Goal: Task Accomplishment & Management: Use online tool/utility

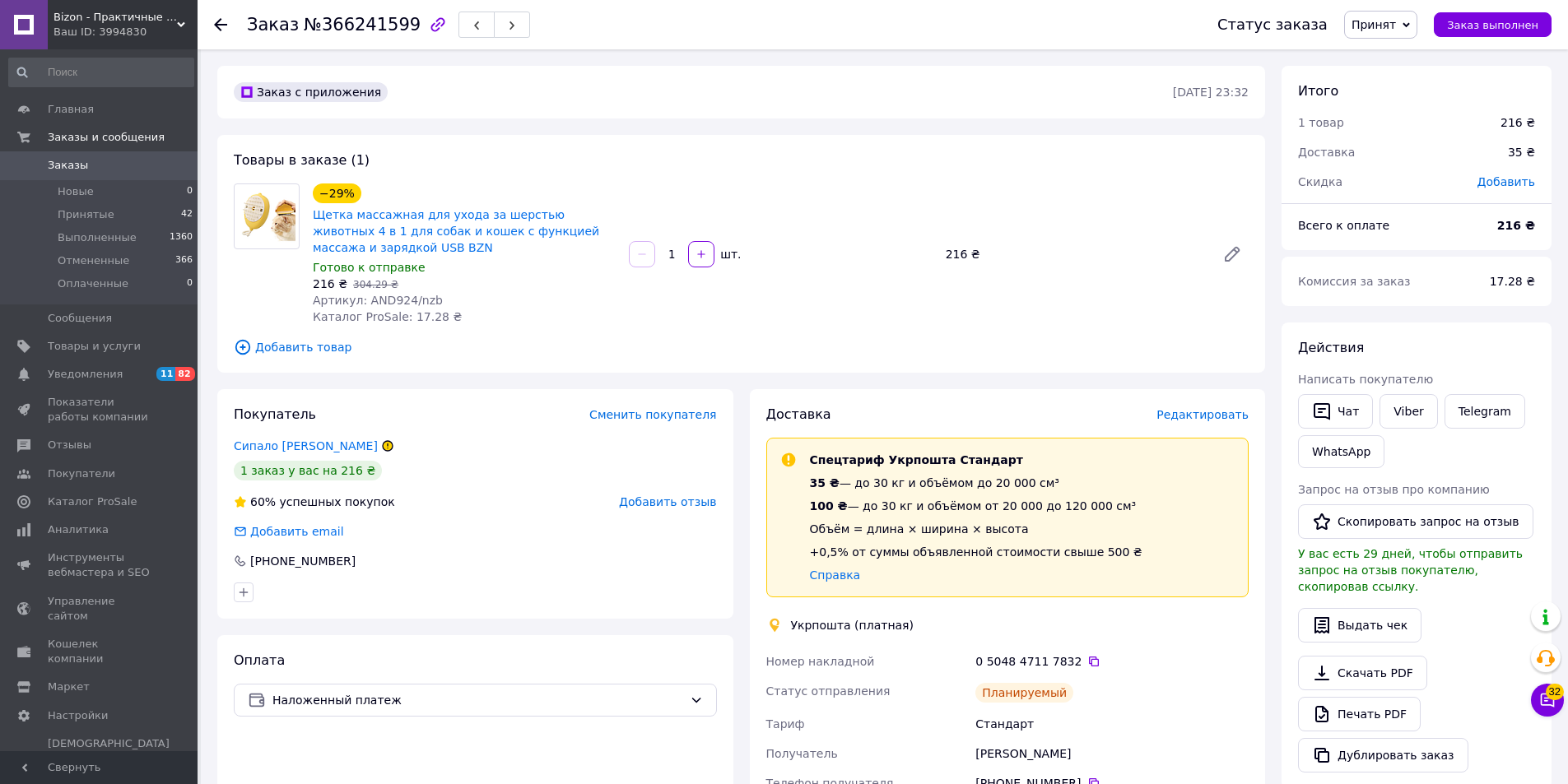
scroll to position [247, 0]
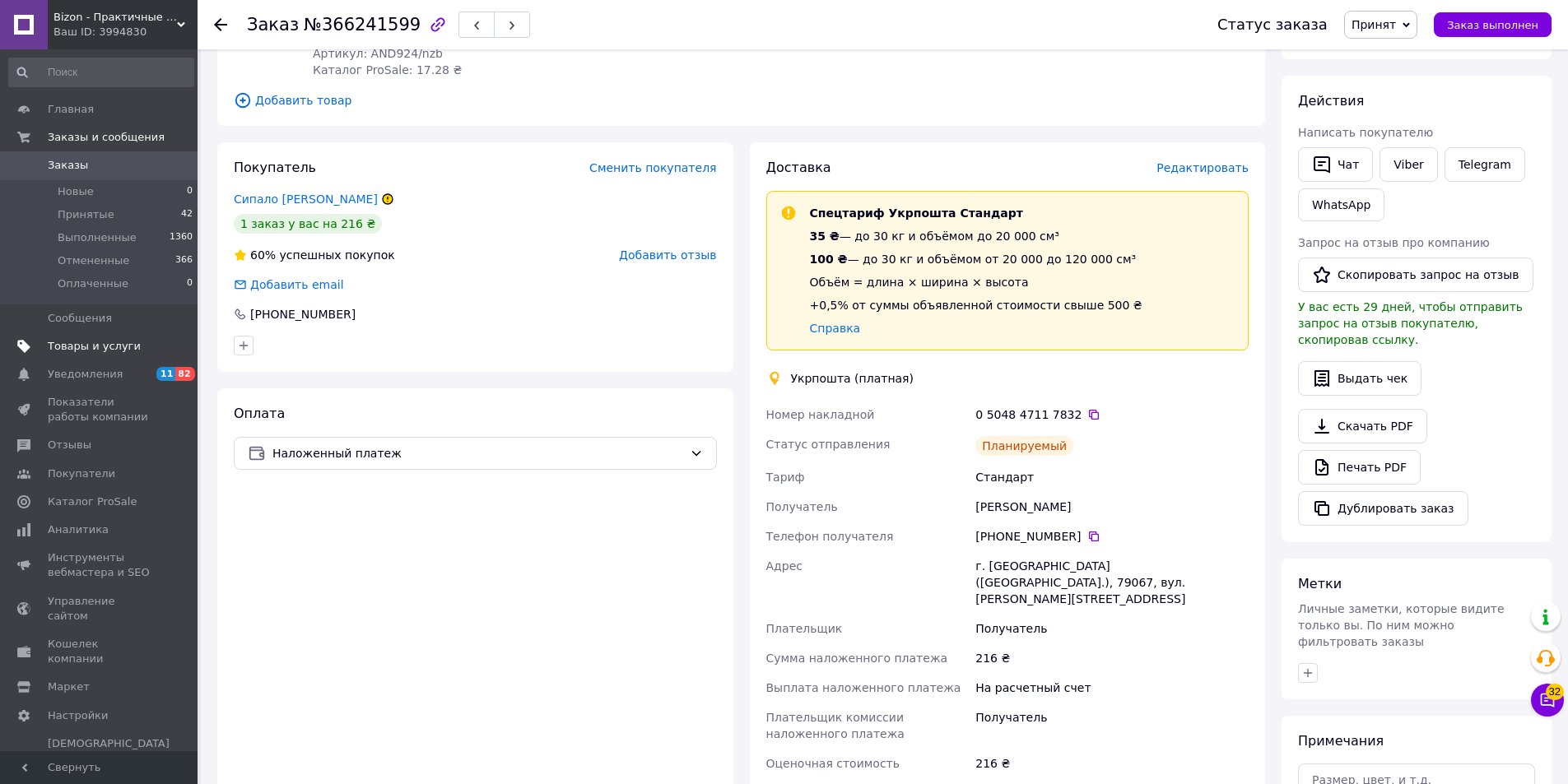
click at [115, 340] on span "Товары и услуги" at bounding box center [94, 347] width 93 height 15
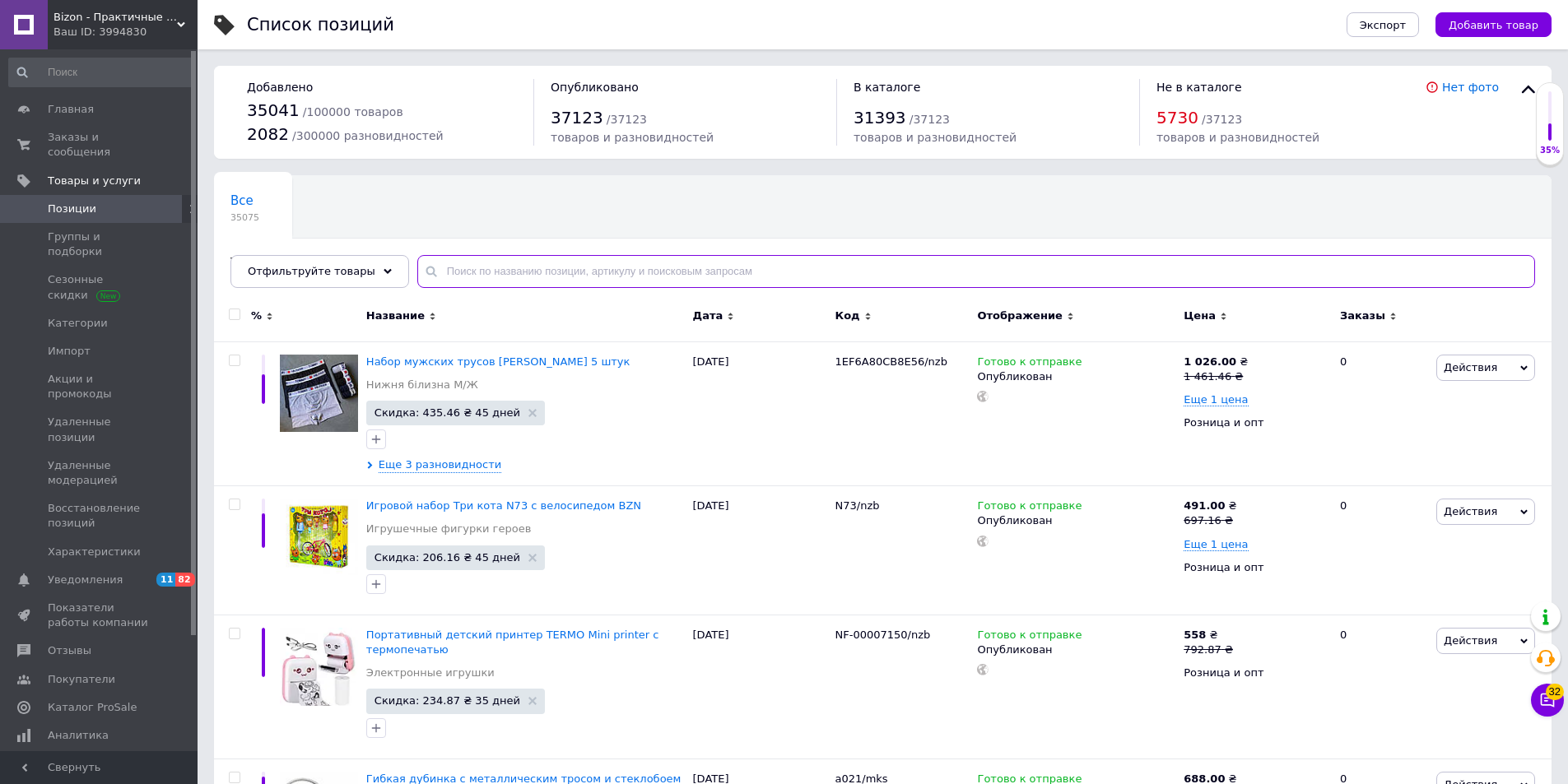
click at [461, 276] on input "text" at bounding box center [976, 271] width 1117 height 32
paste input "NF-00008692"
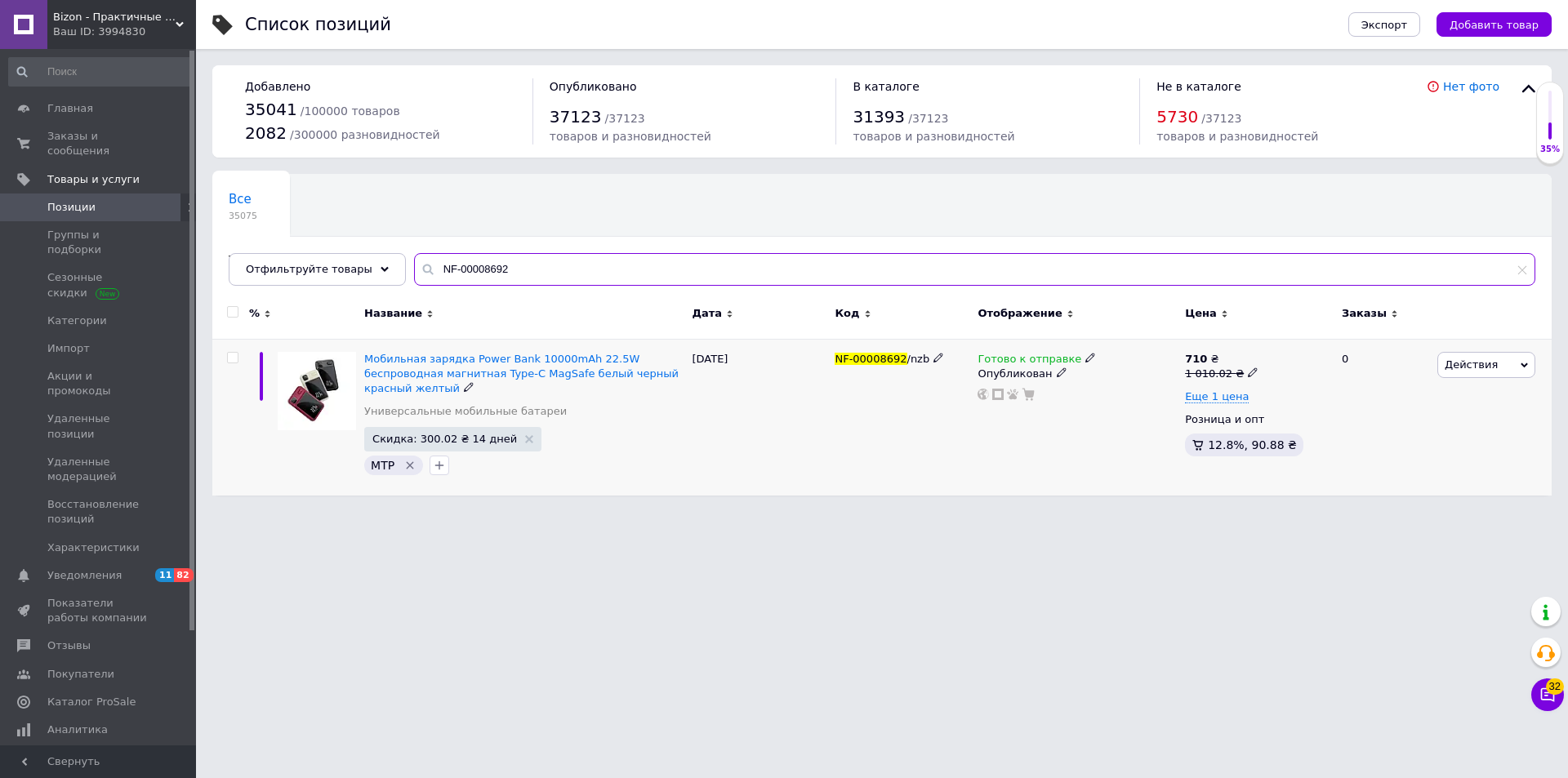
type input "NF-00008692"
click at [1005, 363] on span "Готово к отправке" at bounding box center [1029, 361] width 103 height 17
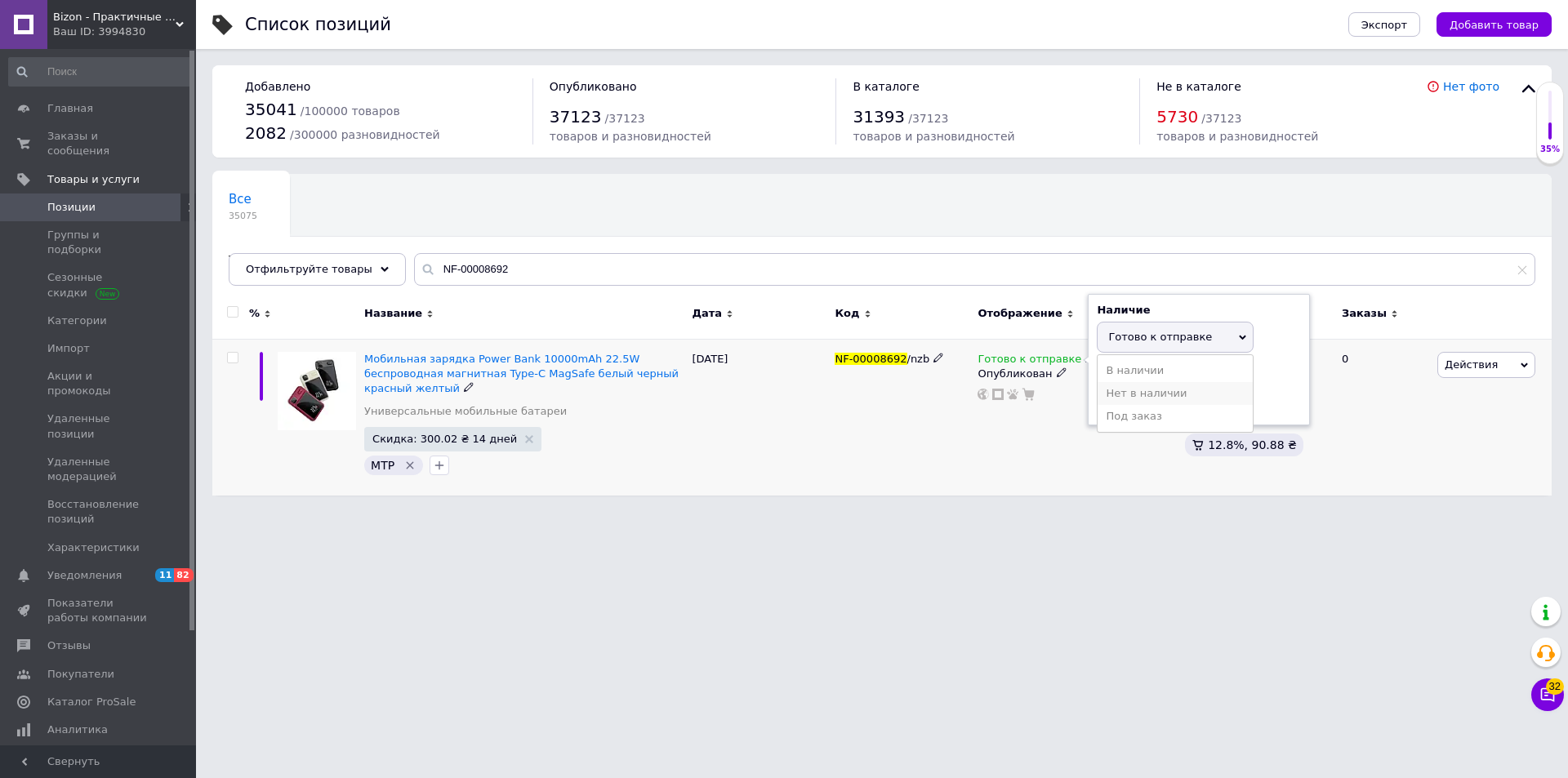
click at [1156, 399] on li "Нет в наличии" at bounding box center [1176, 393] width 155 height 23
click at [864, 462] on div "NF-00008692 /nzb" at bounding box center [902, 417] width 143 height 156
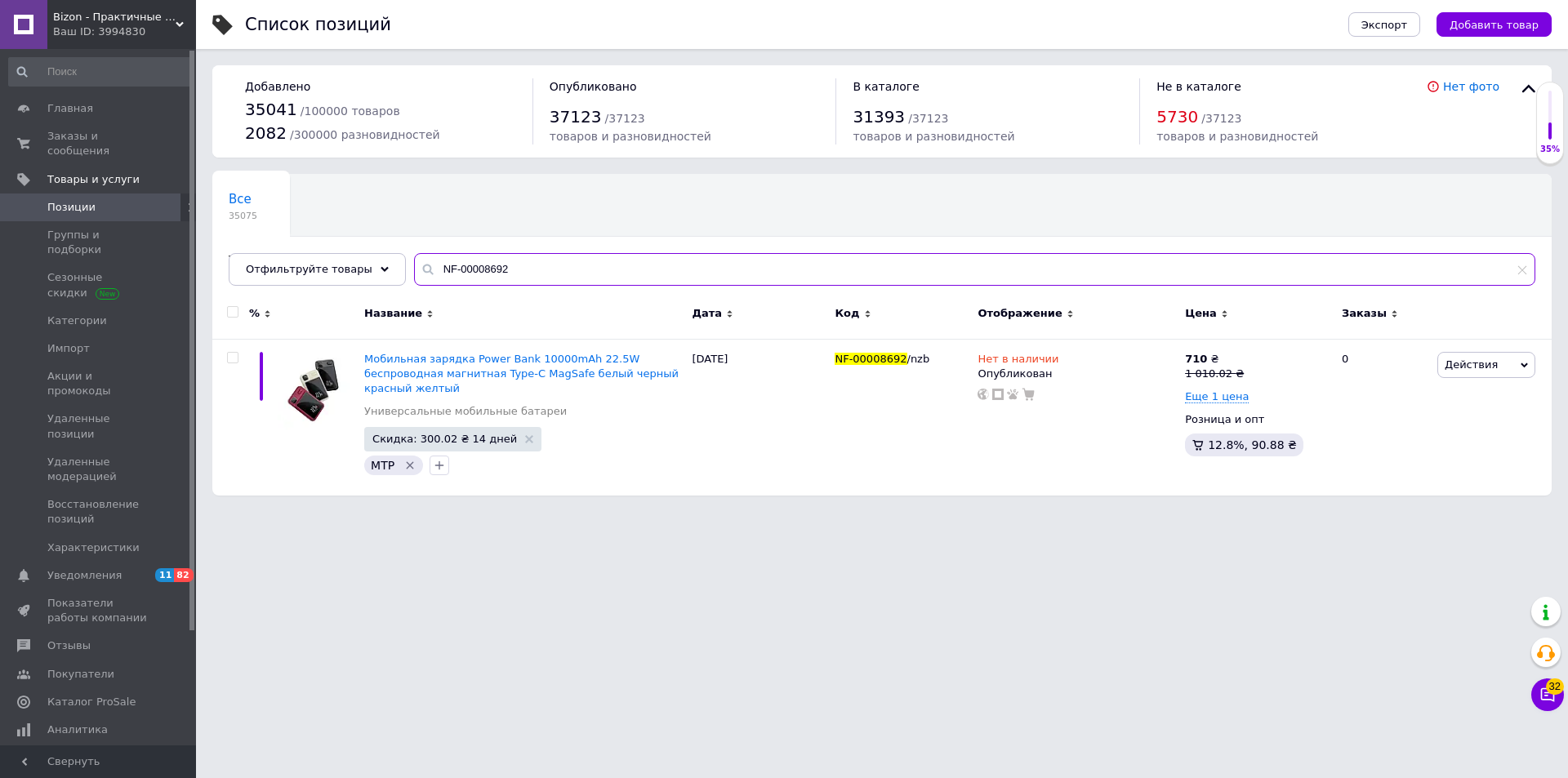
click at [506, 269] on input "NF-00008692" at bounding box center [975, 269] width 1121 height 32
drag, startPoint x: 466, startPoint y: 268, endPoint x: 411, endPoint y: 259, distance: 55.7
click at [414, 259] on input "NF-00008692" at bounding box center [975, 269] width 1121 height 32
click at [115, 31] on div "Ваш ID: 3994830" at bounding box center [124, 32] width 143 height 15
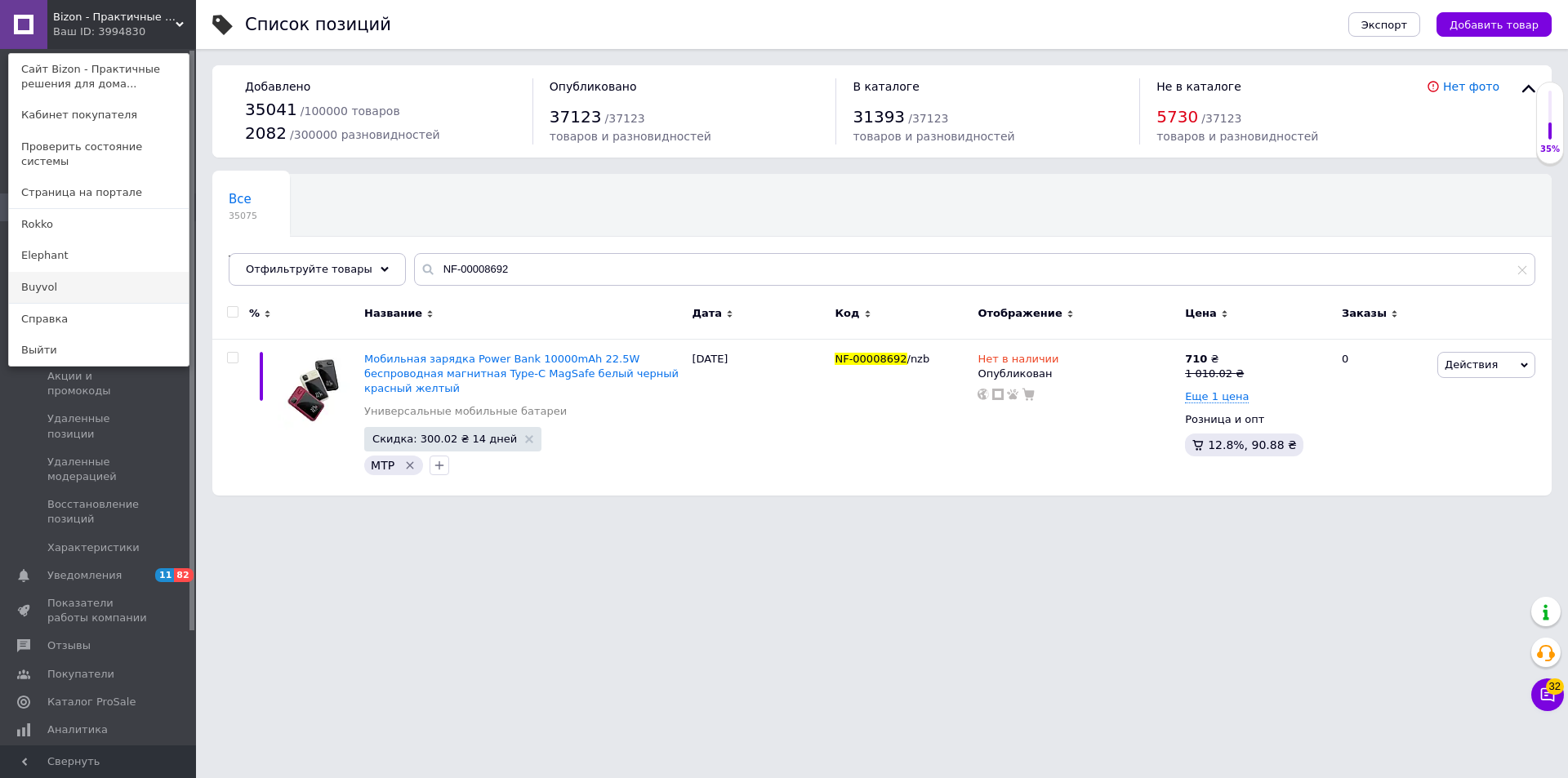
click at [60, 272] on link "Buyvol" at bounding box center [99, 287] width 180 height 31
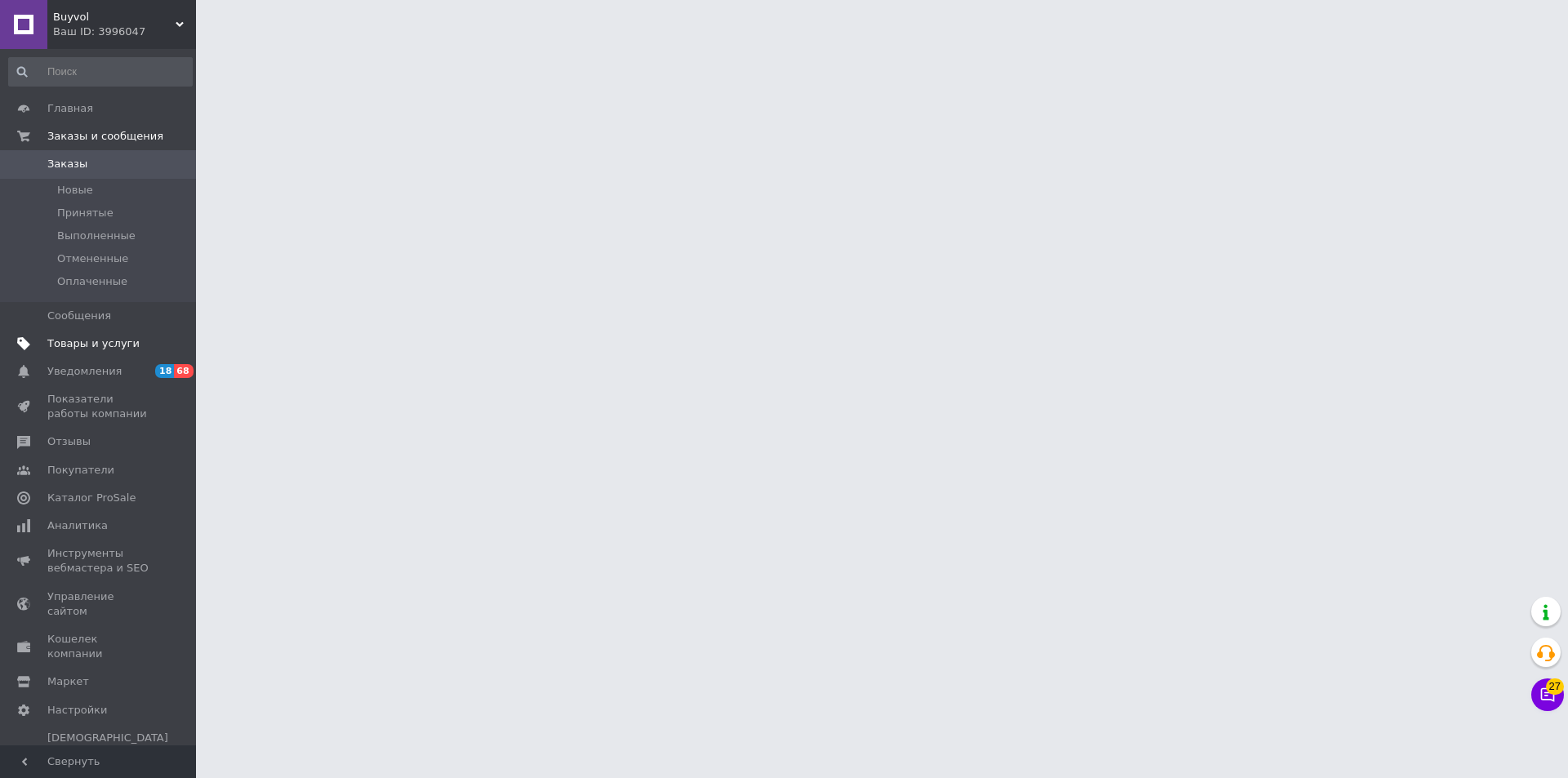
click at [89, 338] on span "Товары и услуги" at bounding box center [93, 344] width 92 height 15
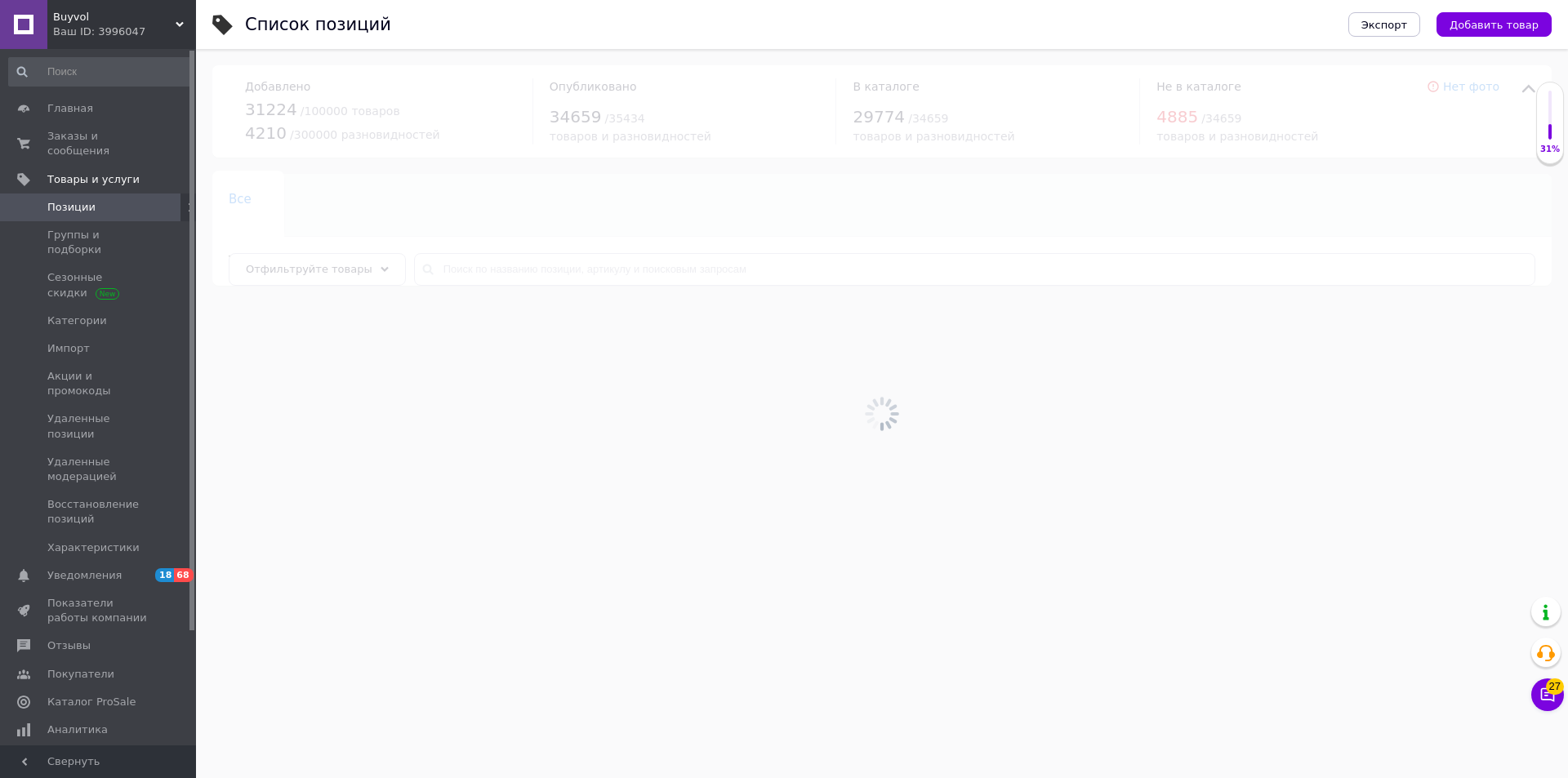
click at [572, 259] on div at bounding box center [883, 413] width 1373 height 729
click at [563, 266] on div at bounding box center [883, 413] width 1373 height 729
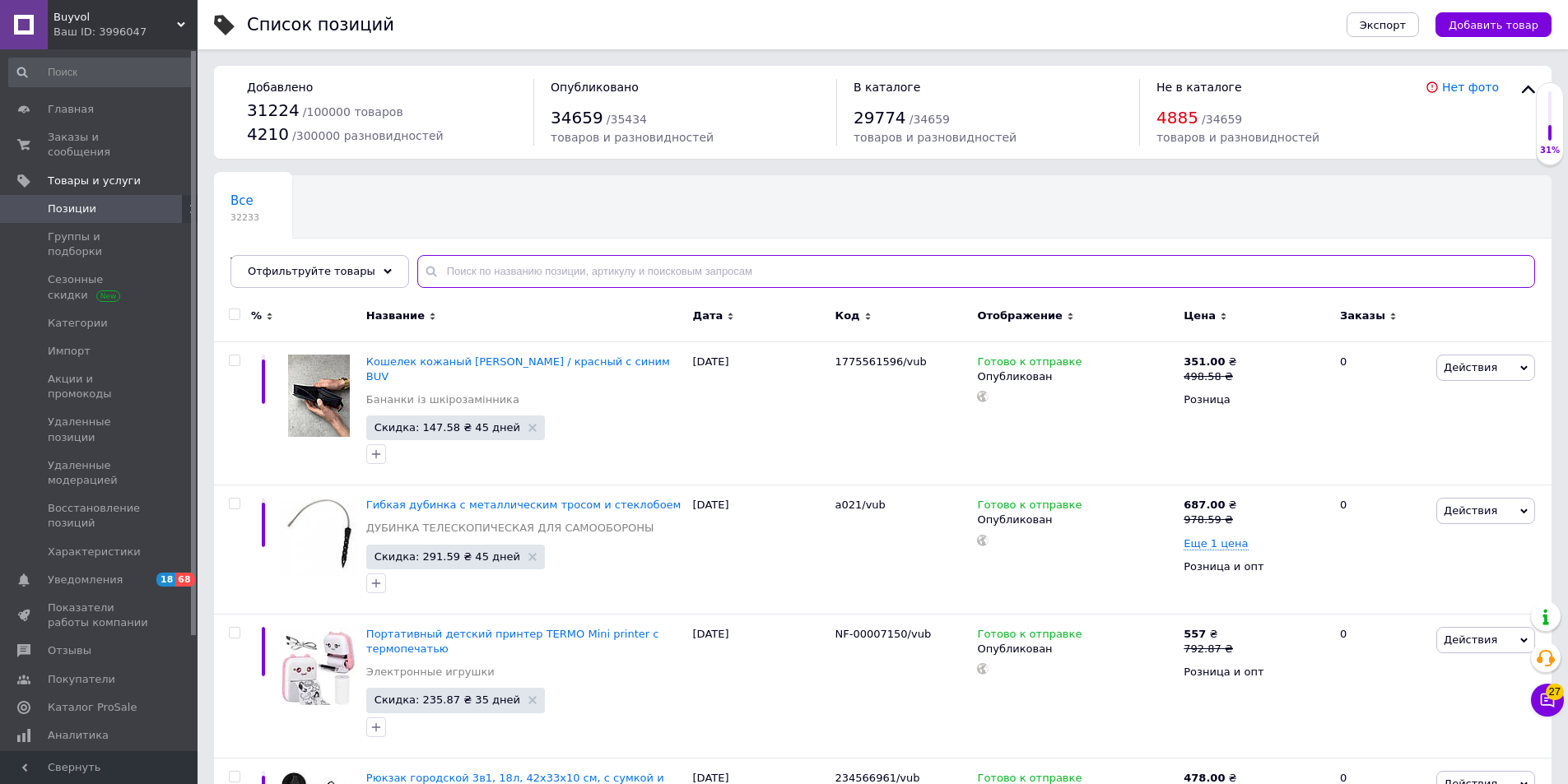
click at [550, 270] on input "text" at bounding box center [976, 271] width 1117 height 32
paste input "NF-00008692"
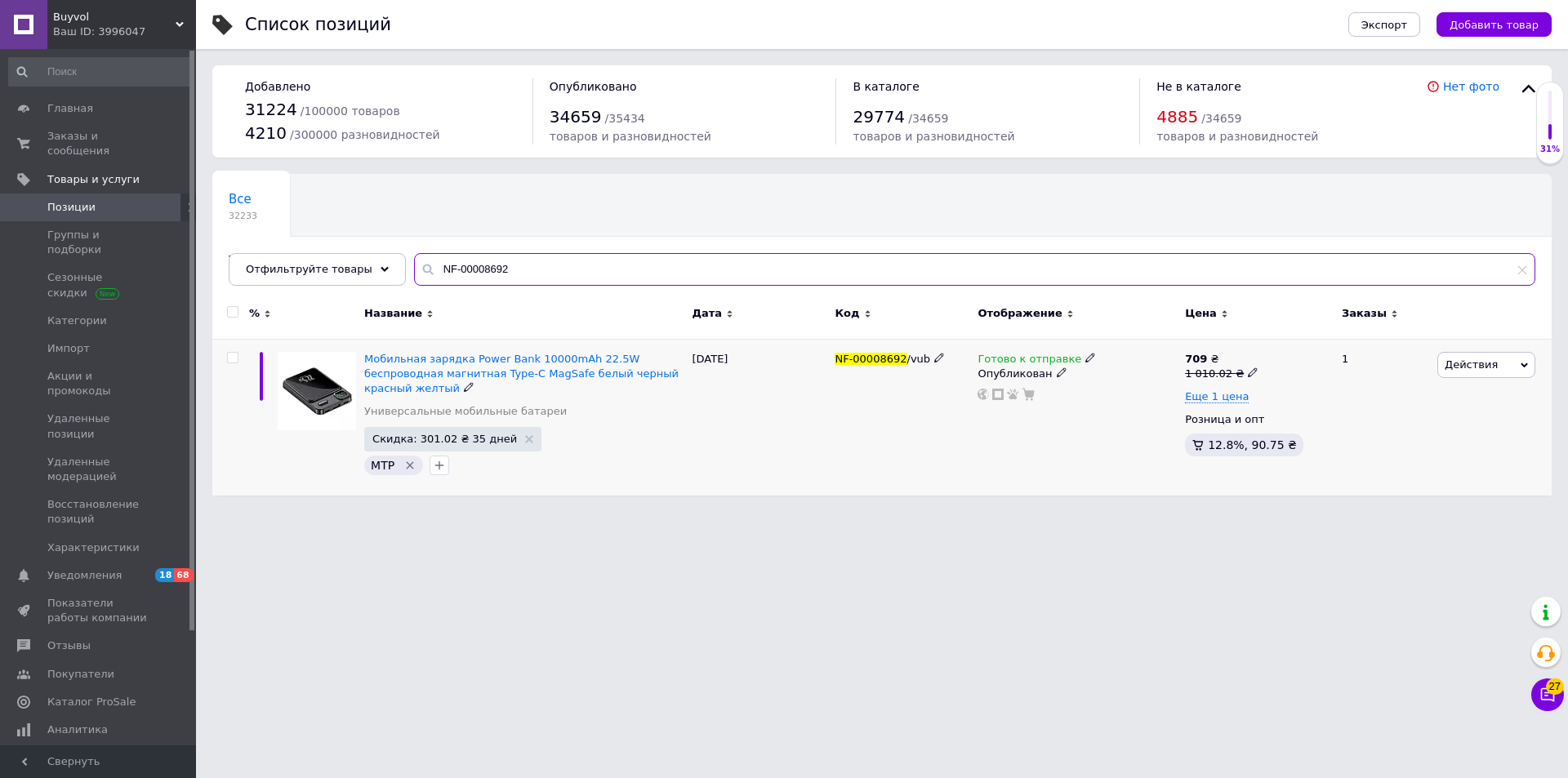
type input "NF-00008692"
click at [1011, 353] on span "Готово к отправке" at bounding box center [1029, 361] width 103 height 17
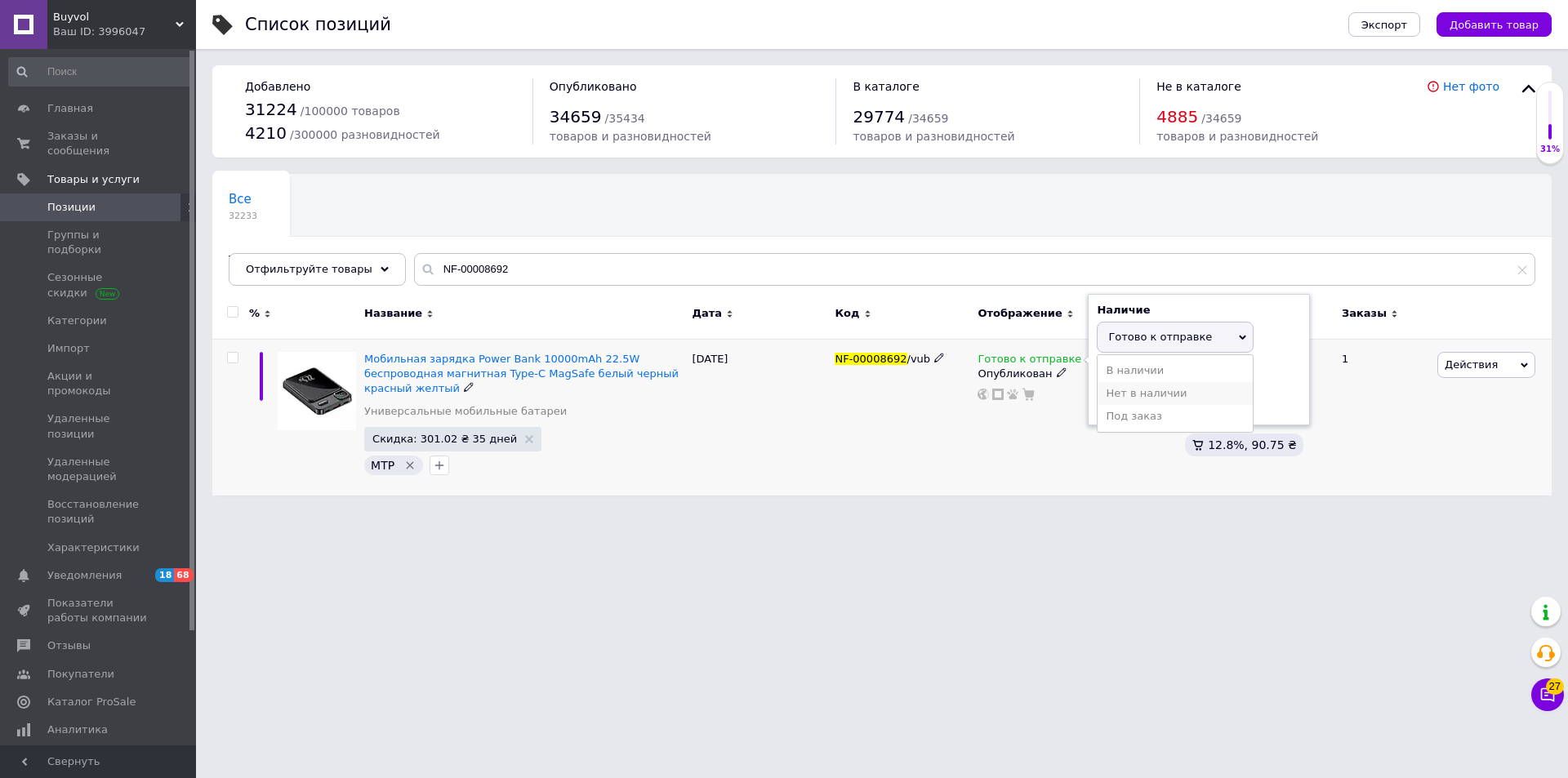
click at [1113, 384] on li "Нет в наличии" at bounding box center [1176, 393] width 155 height 23
click at [957, 422] on div "NF-00008692 /vub" at bounding box center [902, 417] width 143 height 156
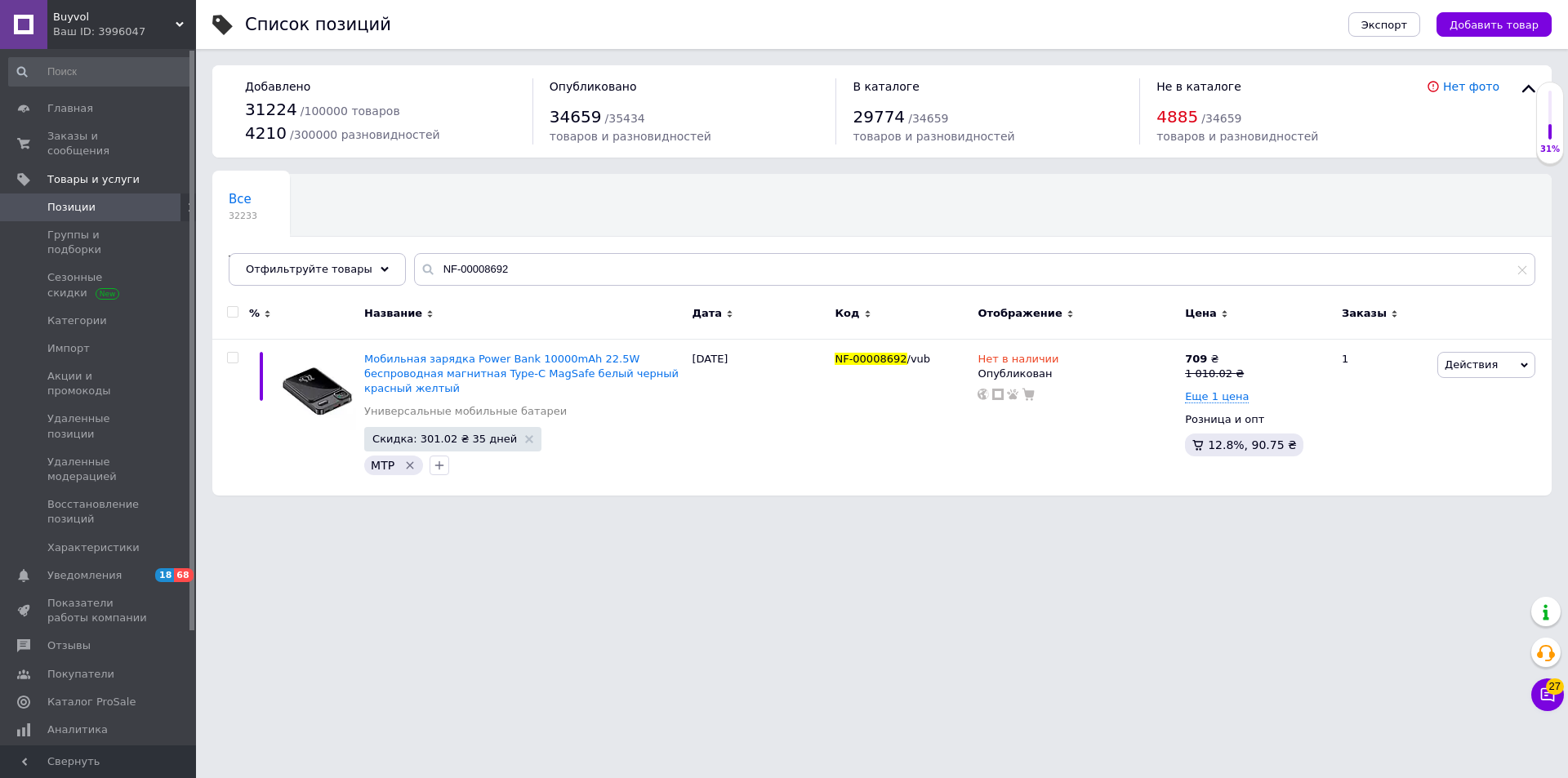
click at [105, 27] on div "Ваш ID: 3996047" at bounding box center [124, 32] width 143 height 15
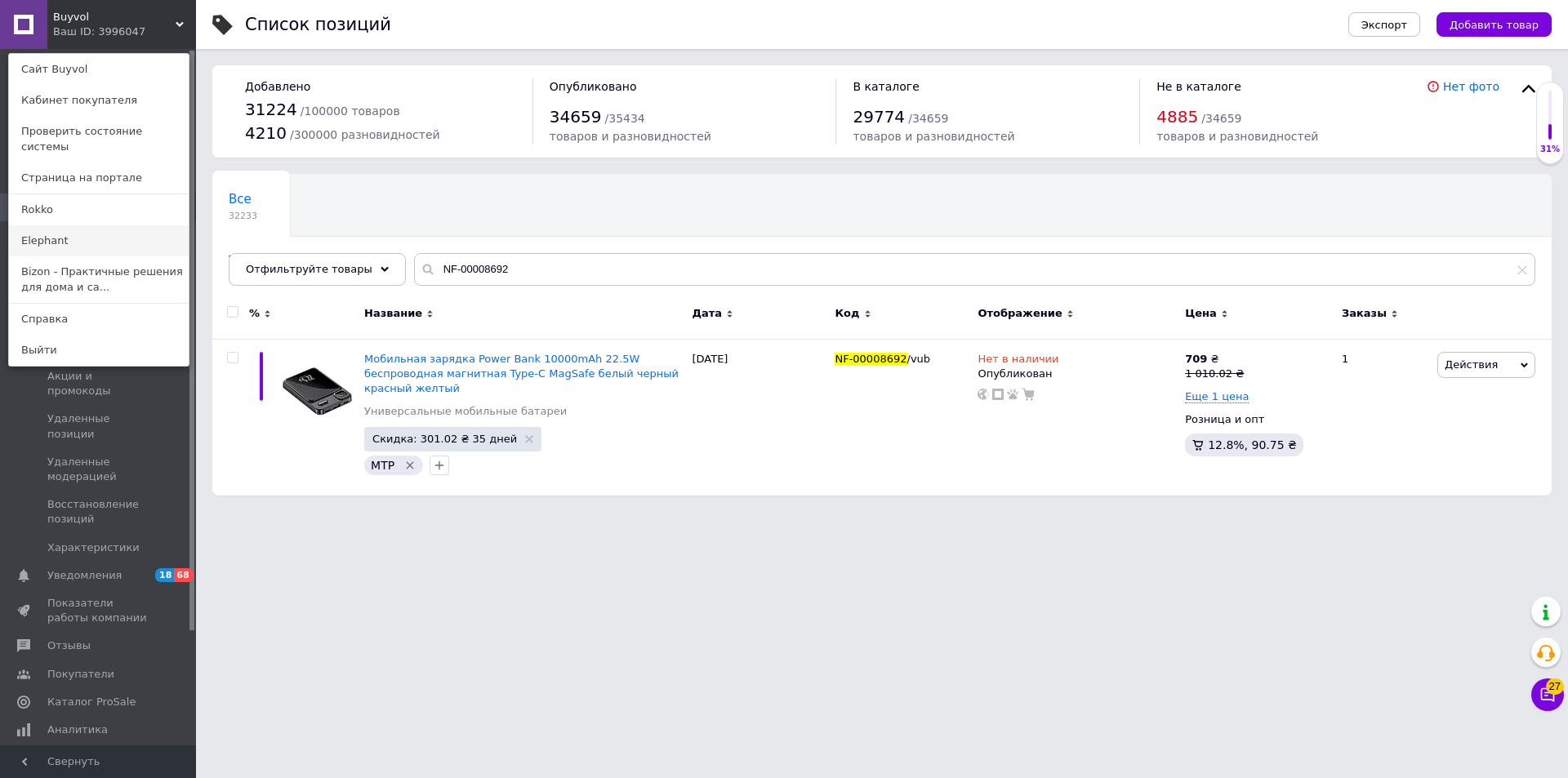
click at [60, 226] on link "Elephant" at bounding box center [99, 241] width 180 height 31
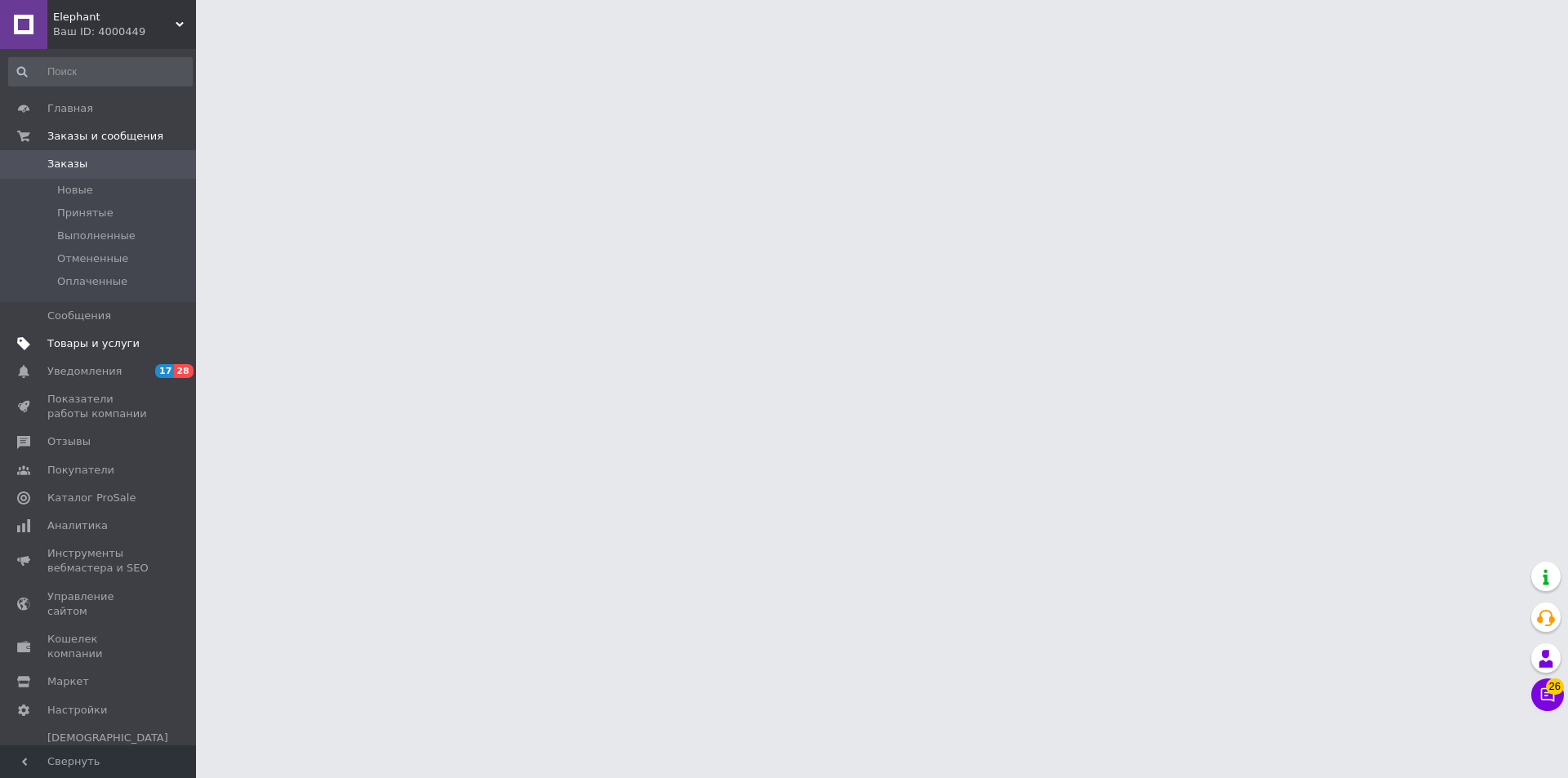
click at [100, 349] on span "Товары и услуги" at bounding box center [93, 344] width 92 height 15
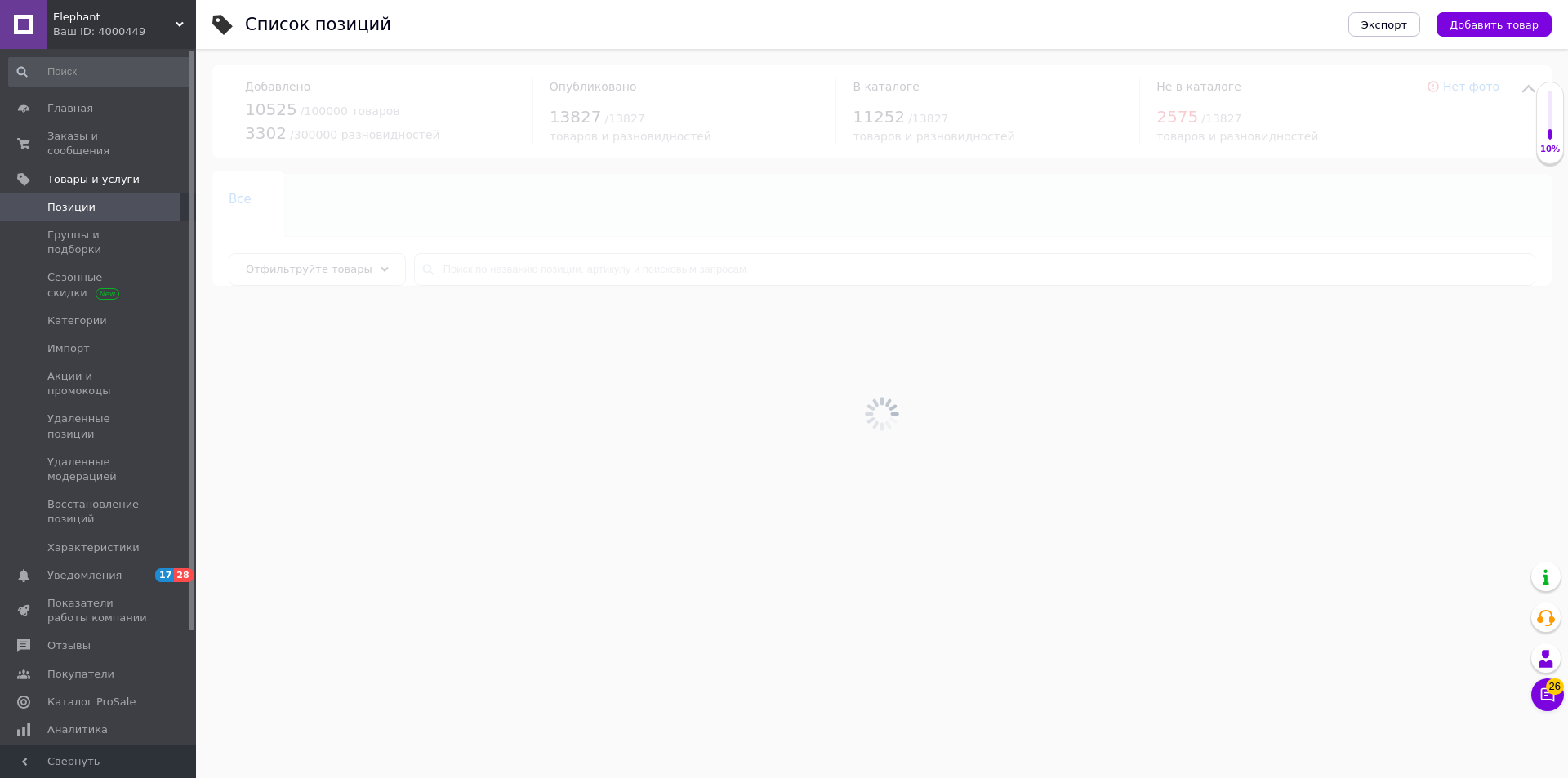
click at [566, 274] on div at bounding box center [883, 413] width 1373 height 729
click at [543, 268] on input "text" at bounding box center [975, 269] width 1121 height 32
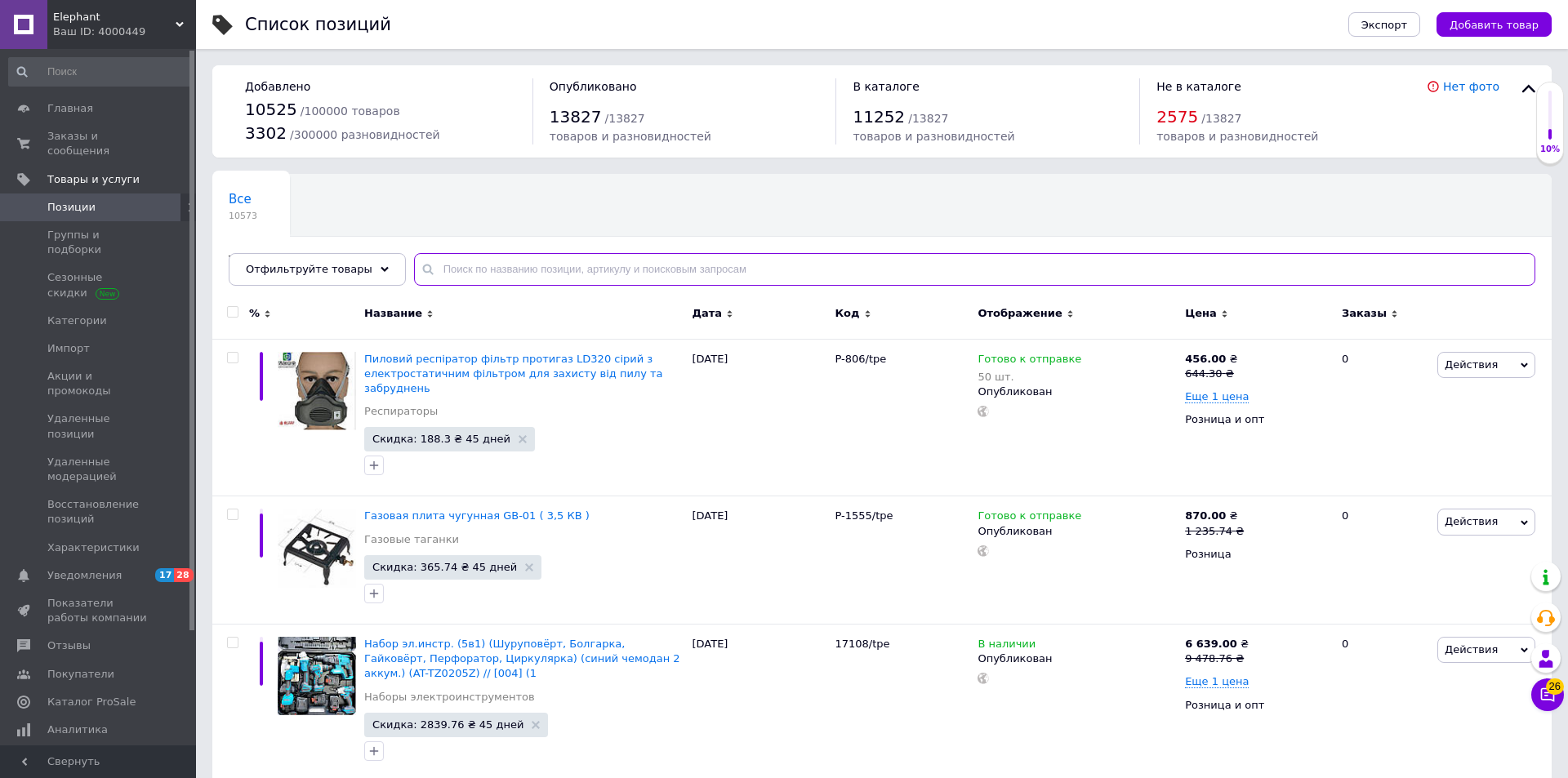
click at [479, 275] on input "text" at bounding box center [975, 269] width 1121 height 32
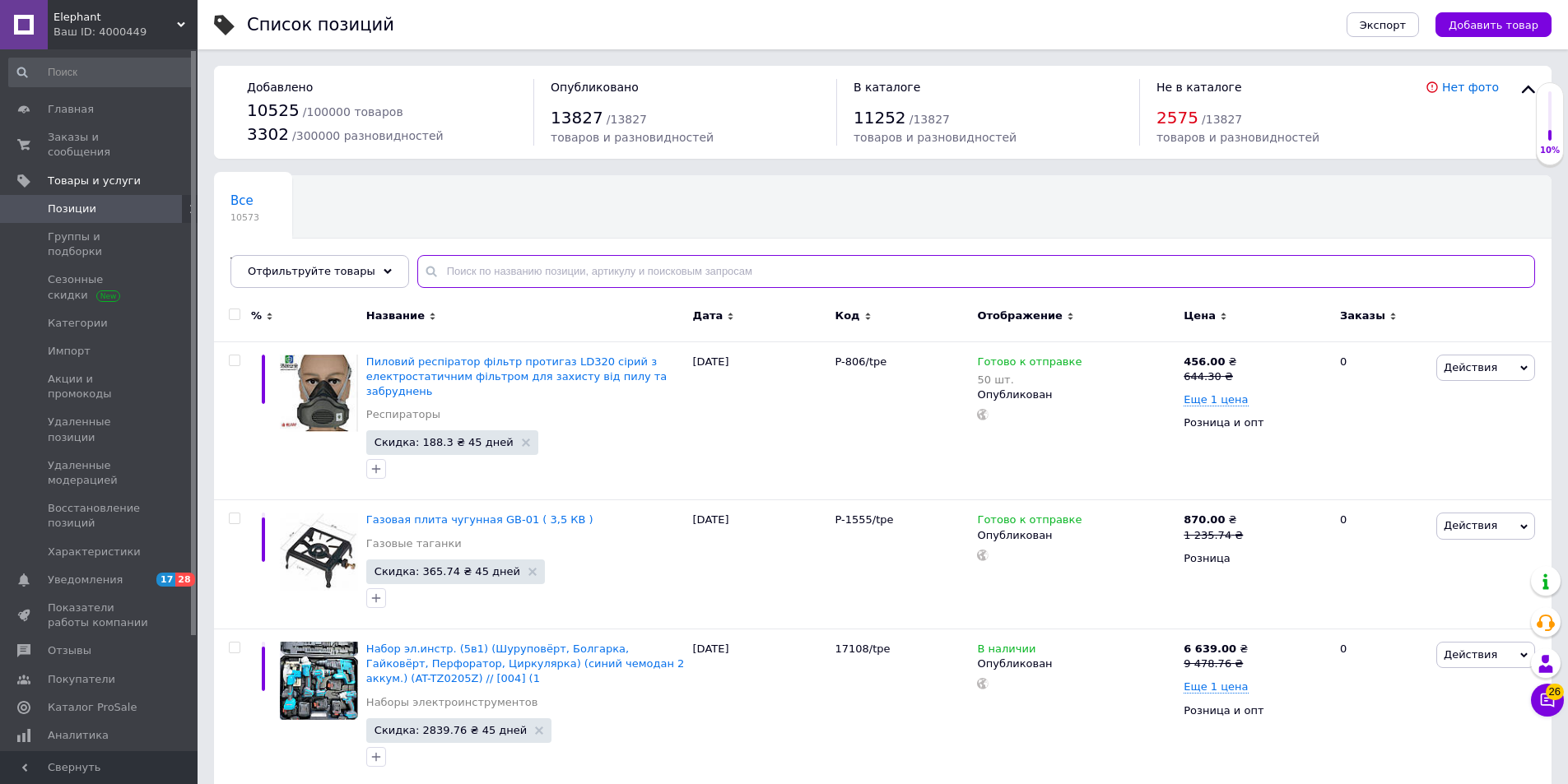
paste input "NF-00008692"
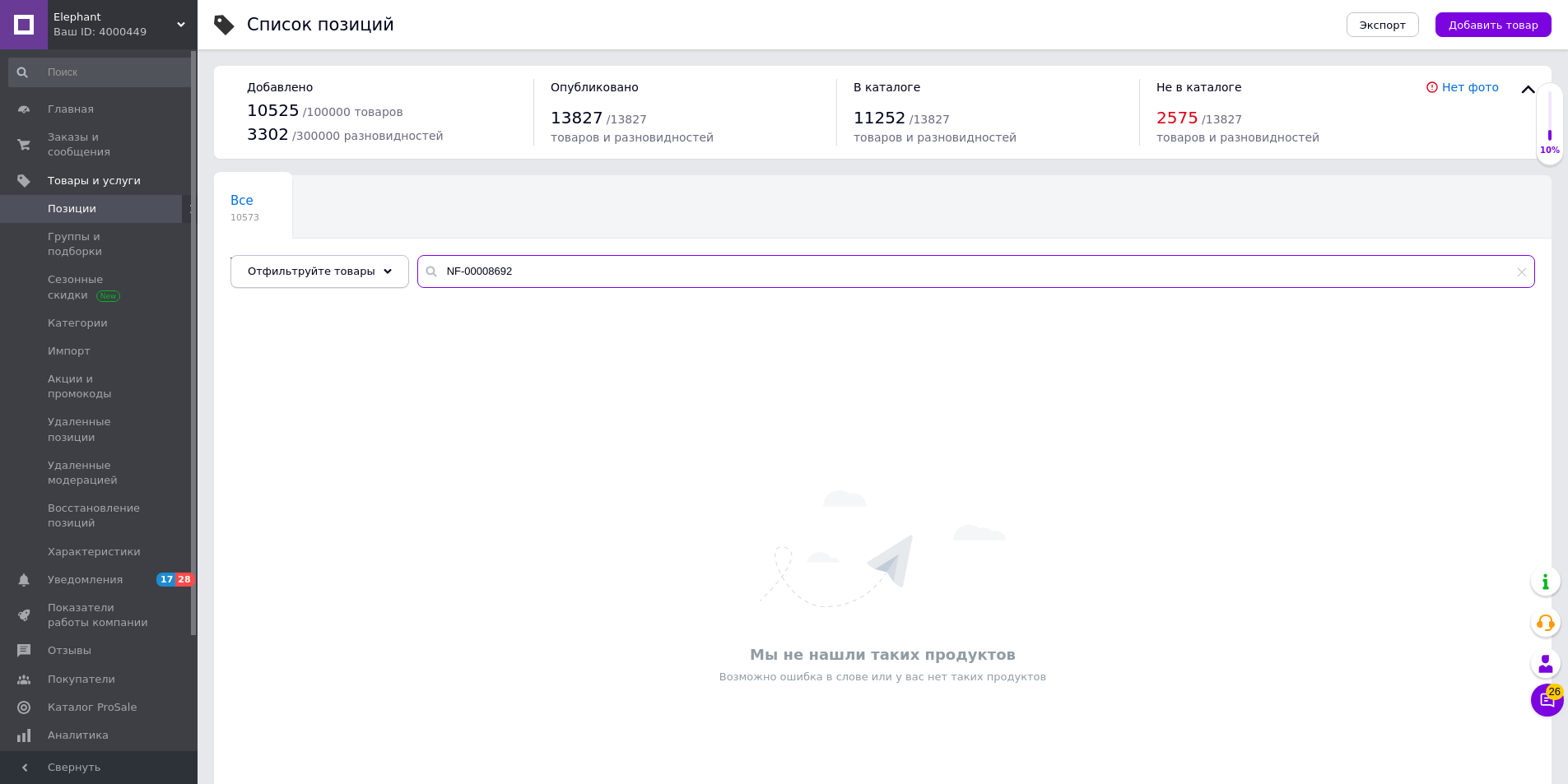
drag, startPoint x: 542, startPoint y: 273, endPoint x: 318, endPoint y: 258, distance: 224.5
click at [318, 258] on div "Отфильтруйте товары NF-00008692" at bounding box center [882, 271] width 1304 height 32
paste input "21570"
type input "21570"
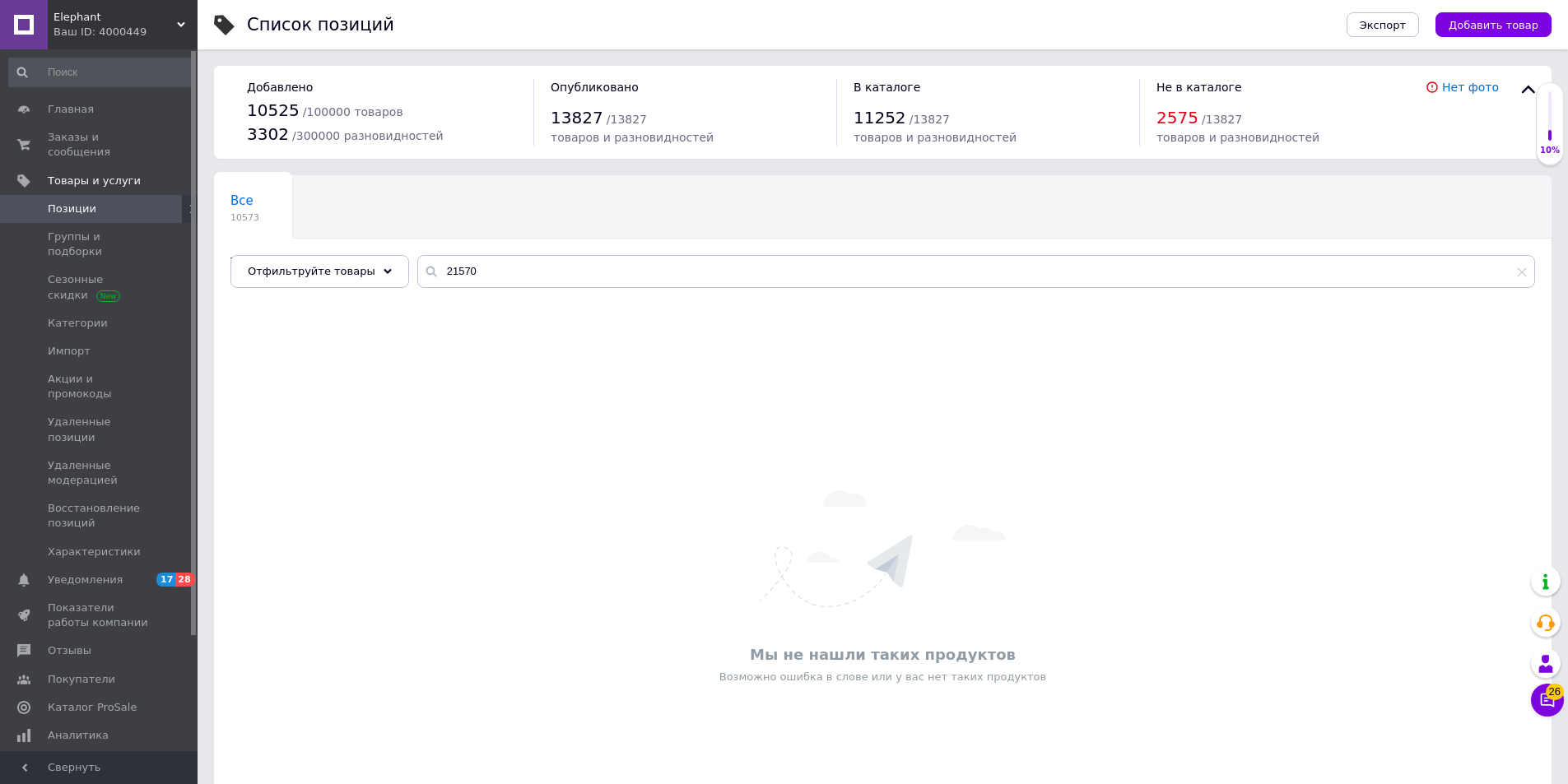
click at [81, 29] on div "Ваш ID: 4000449" at bounding box center [125, 32] width 144 height 15
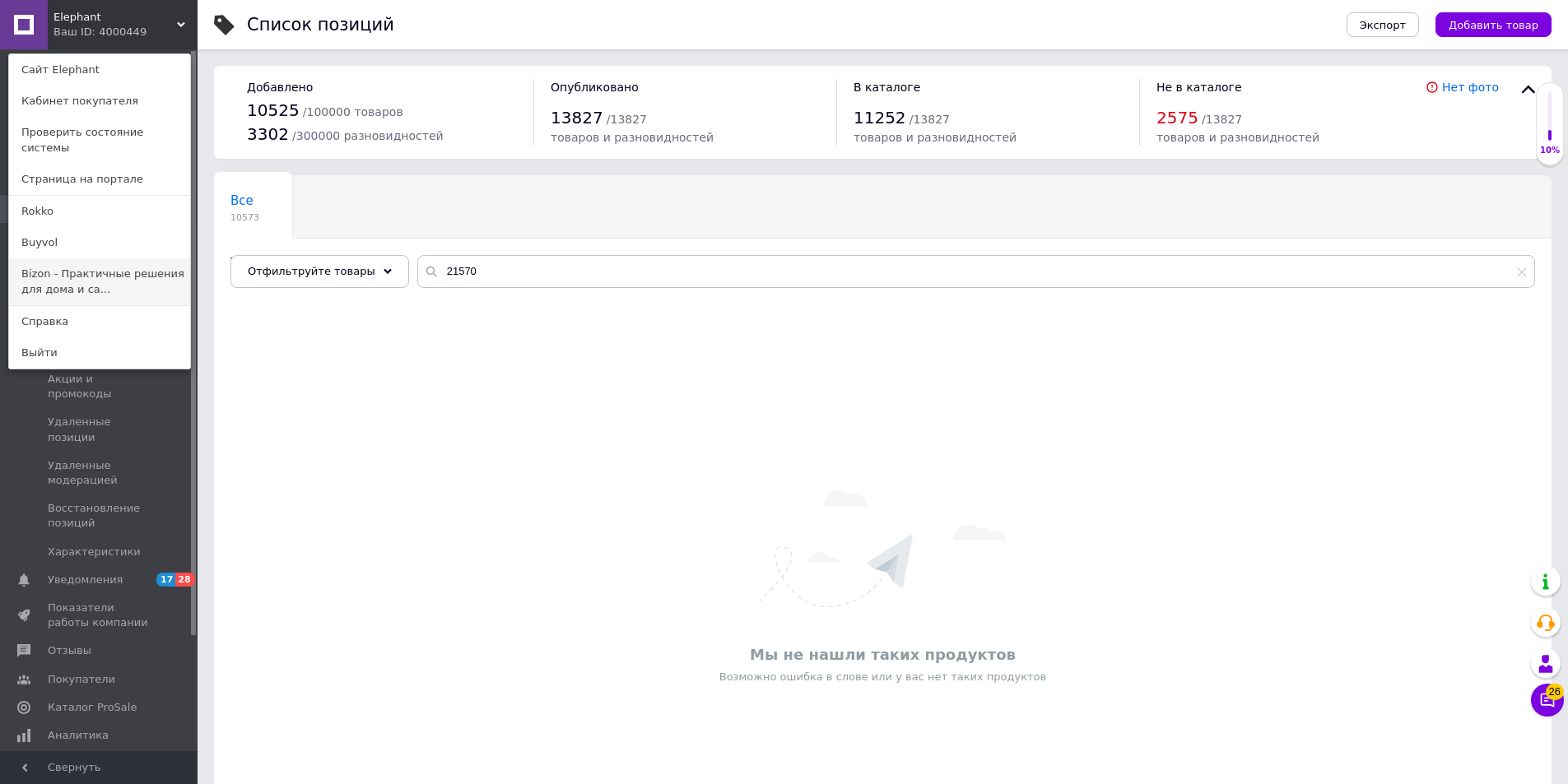
click at [54, 259] on link "Bizon - Практичные решения для дома и са..." at bounding box center [99, 282] width 181 height 46
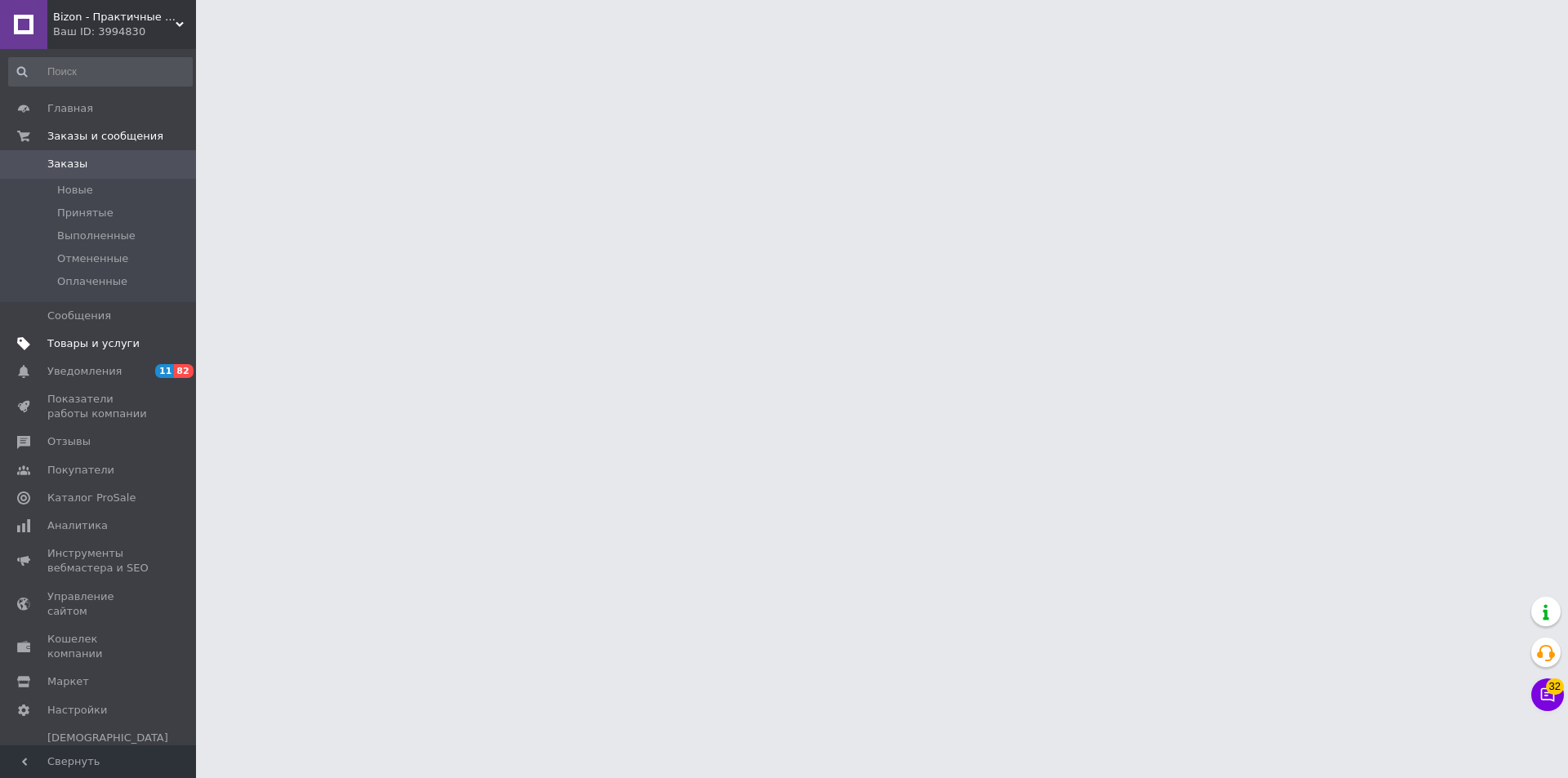
click at [95, 347] on span "Товары и услуги" at bounding box center [93, 344] width 92 height 15
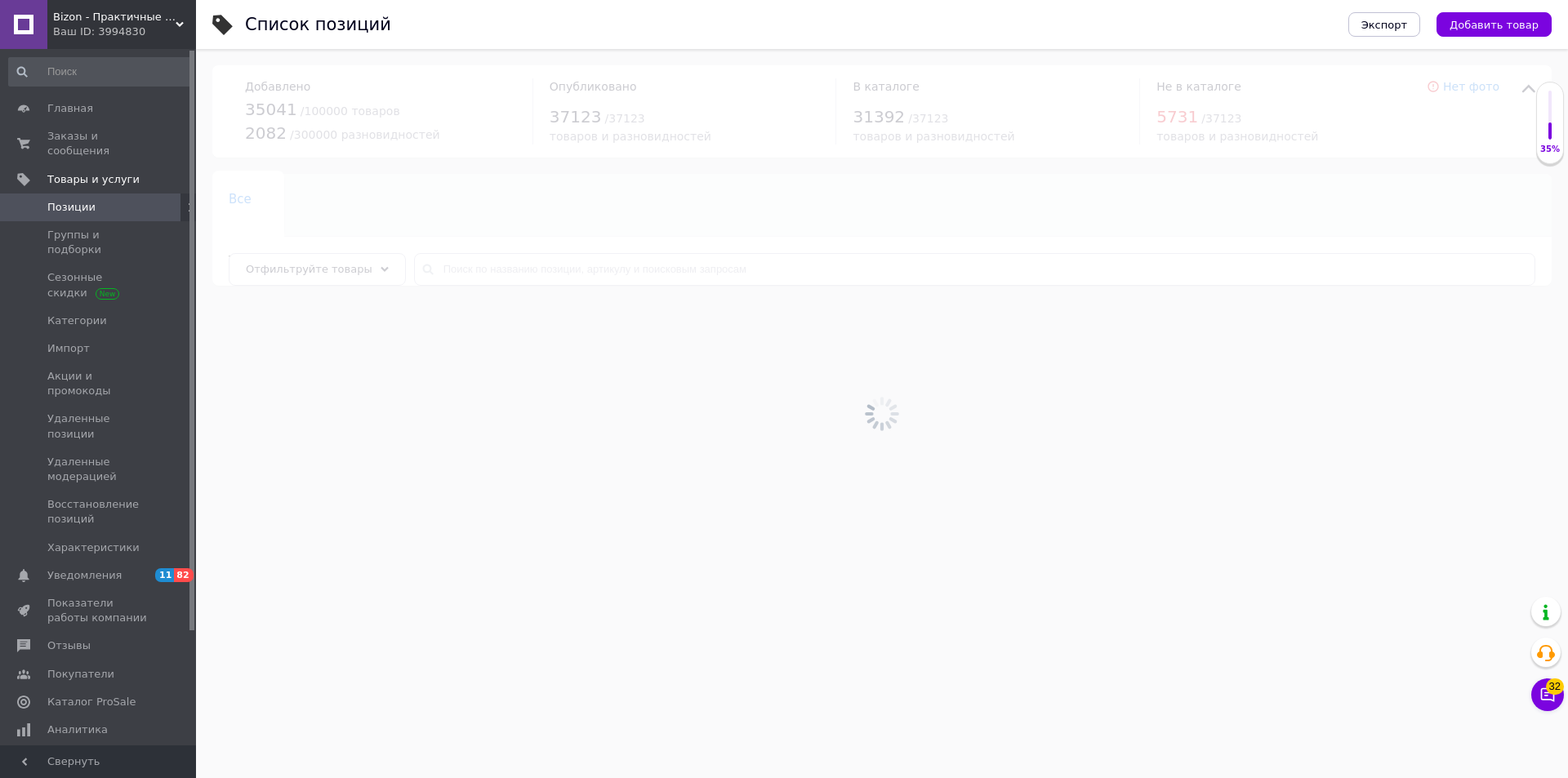
click at [349, 268] on div at bounding box center [883, 413] width 1373 height 729
click at [440, 274] on input "text" at bounding box center [975, 269] width 1121 height 32
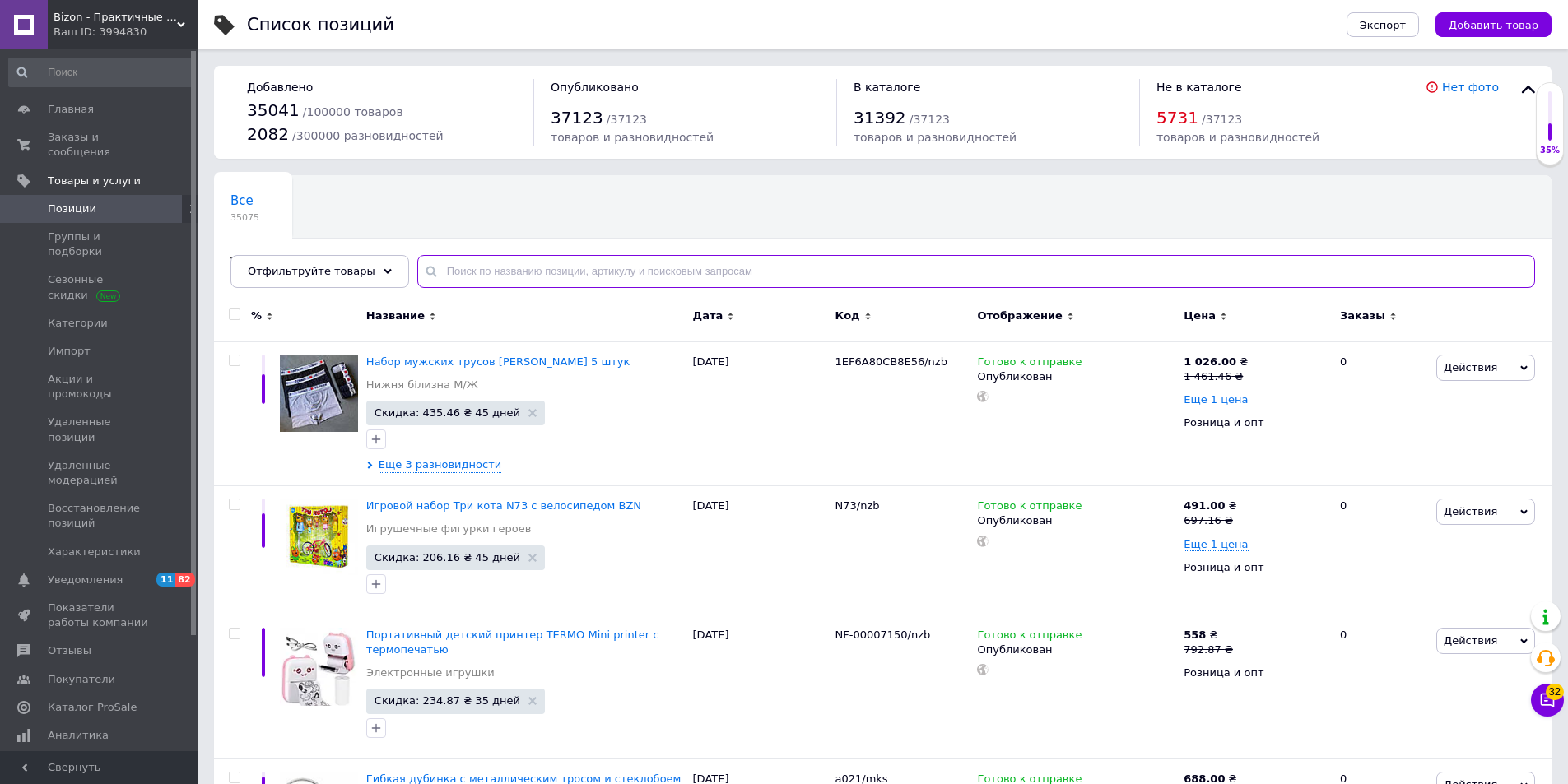
paste input "21570"
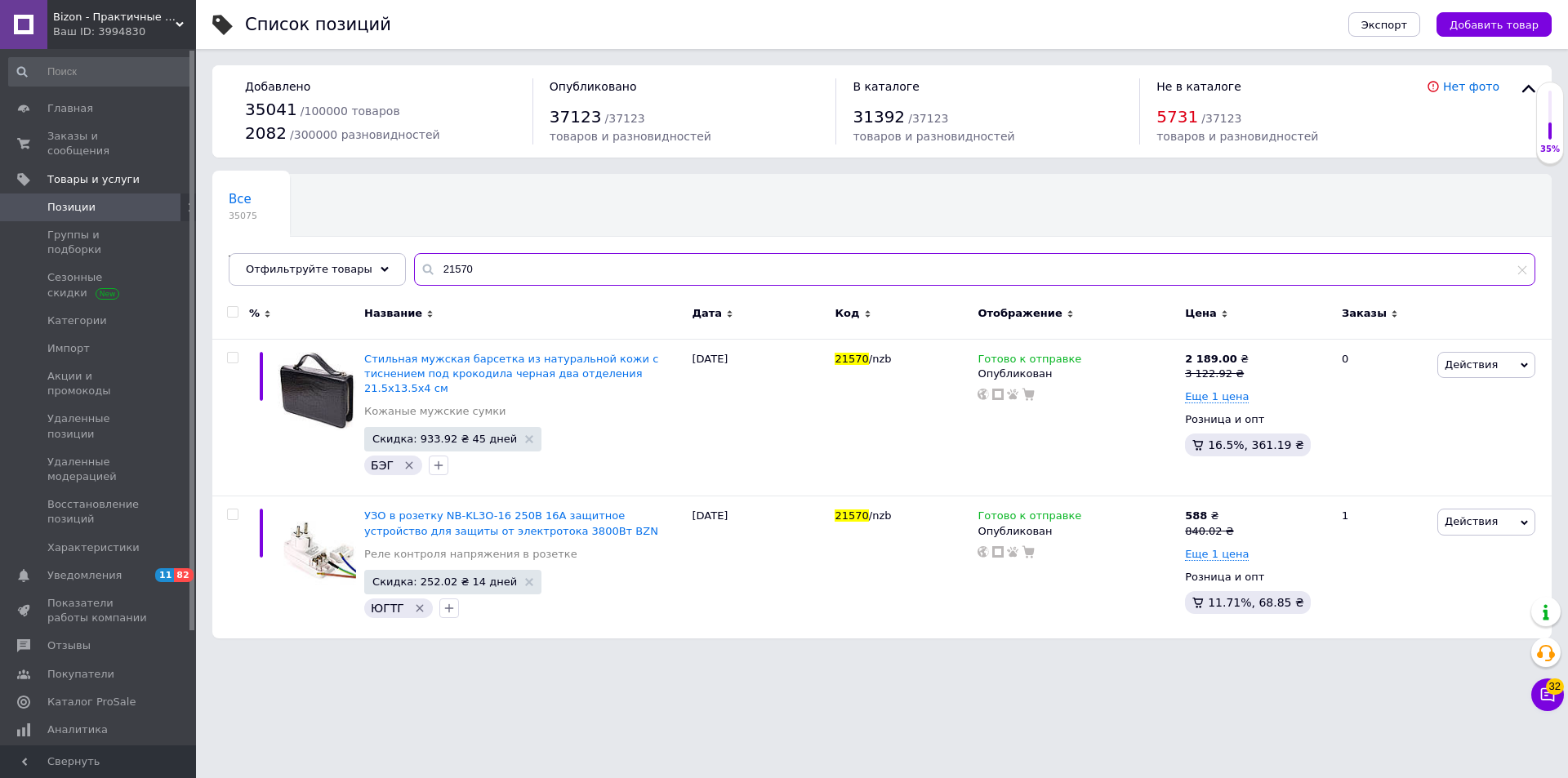
type input "21570"
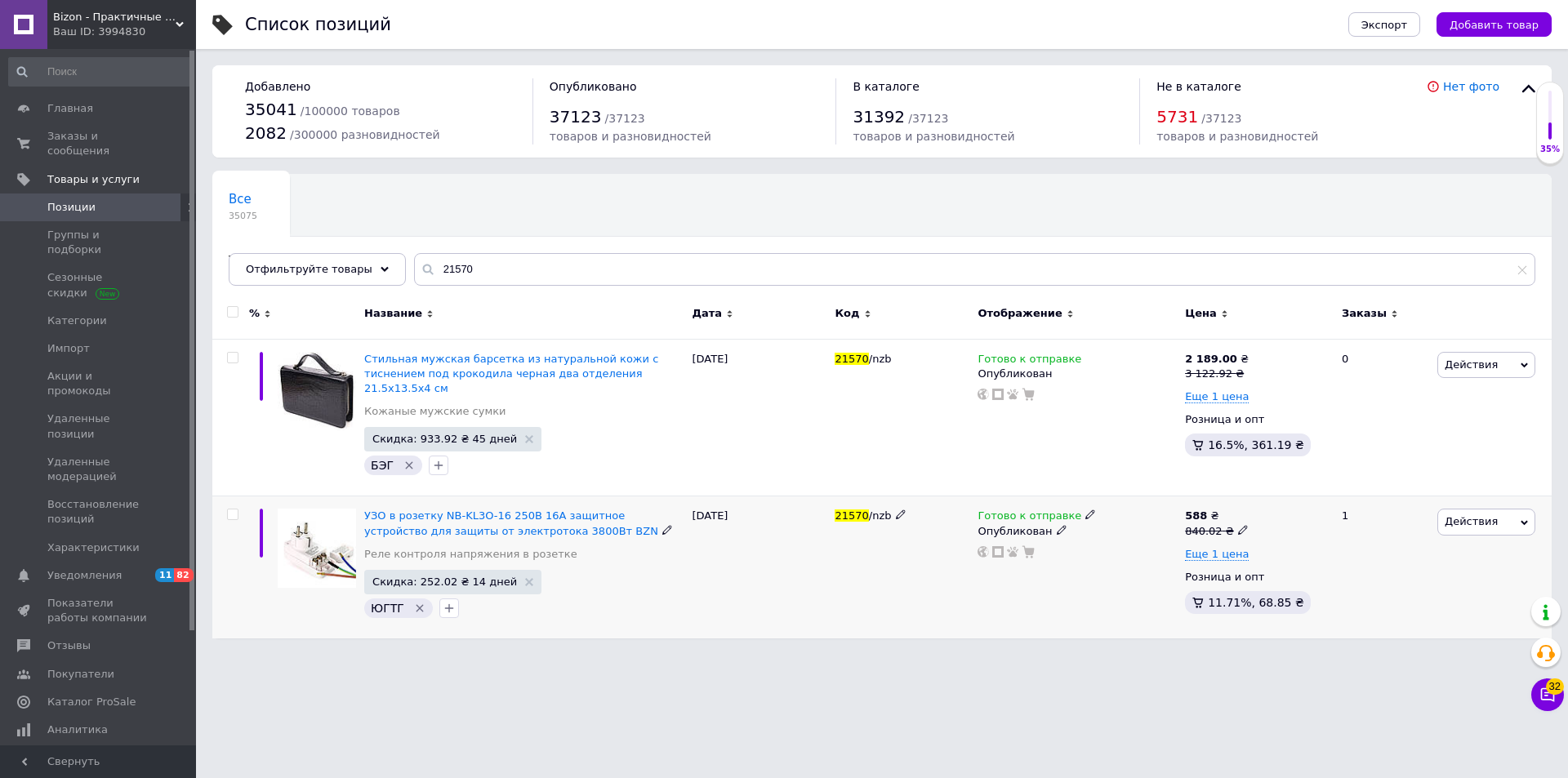
click at [1021, 510] on span "Готово к отправке" at bounding box center [1029, 518] width 103 height 17
click at [1121, 540] on li "Нет в наличии" at bounding box center [1176, 552] width 155 height 23
click at [975, 579] on div "Готово к отправке Наличие Нет в наличии В наличии Под заказ Готово к отправке О…" at bounding box center [1077, 568] width 208 height 142
click at [102, 14] on span "Bizon - Практичные решения для дома и сада!" at bounding box center [114, 17] width 122 height 15
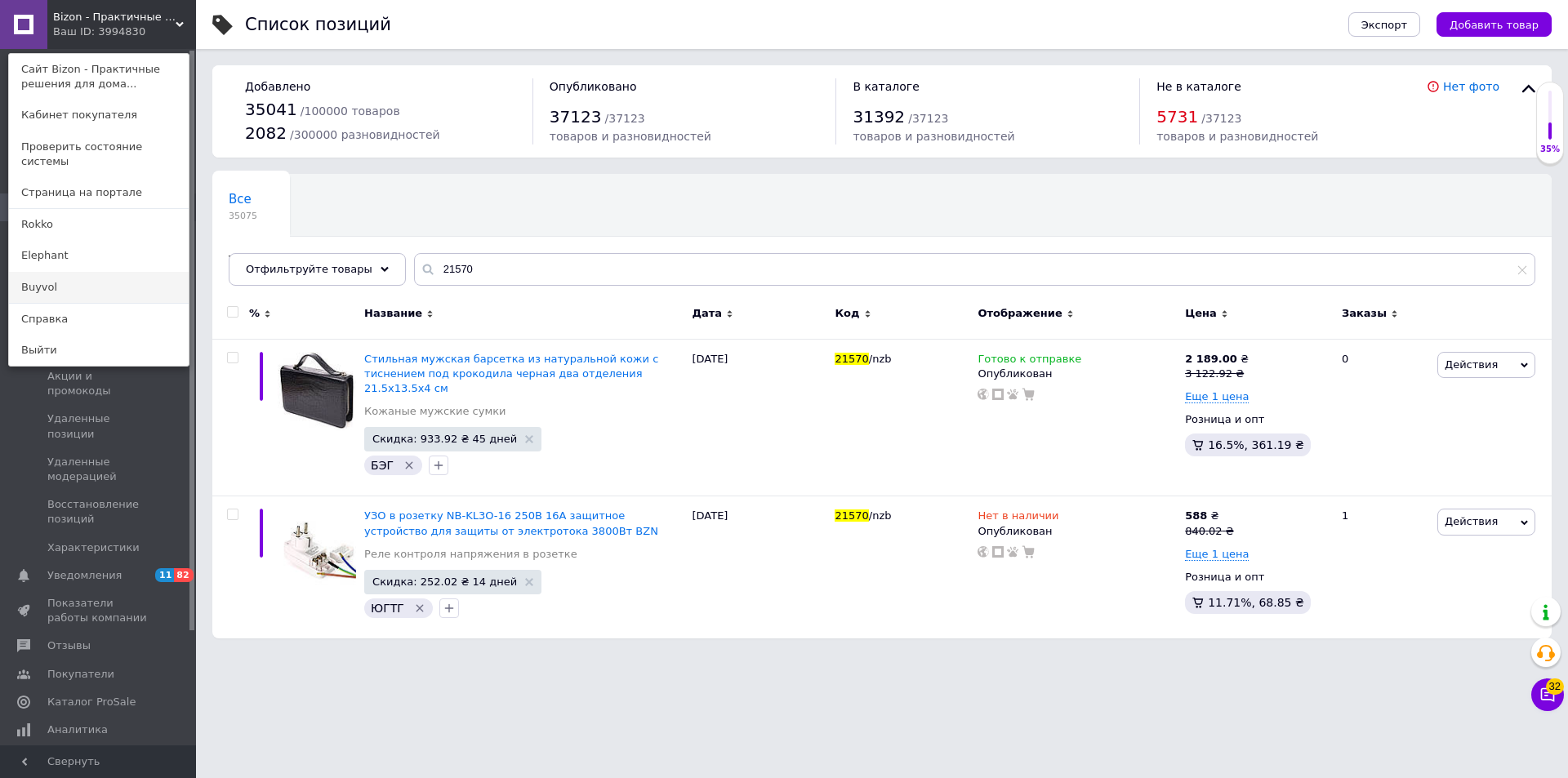
click at [61, 272] on link "Buyvol" at bounding box center [99, 287] width 180 height 31
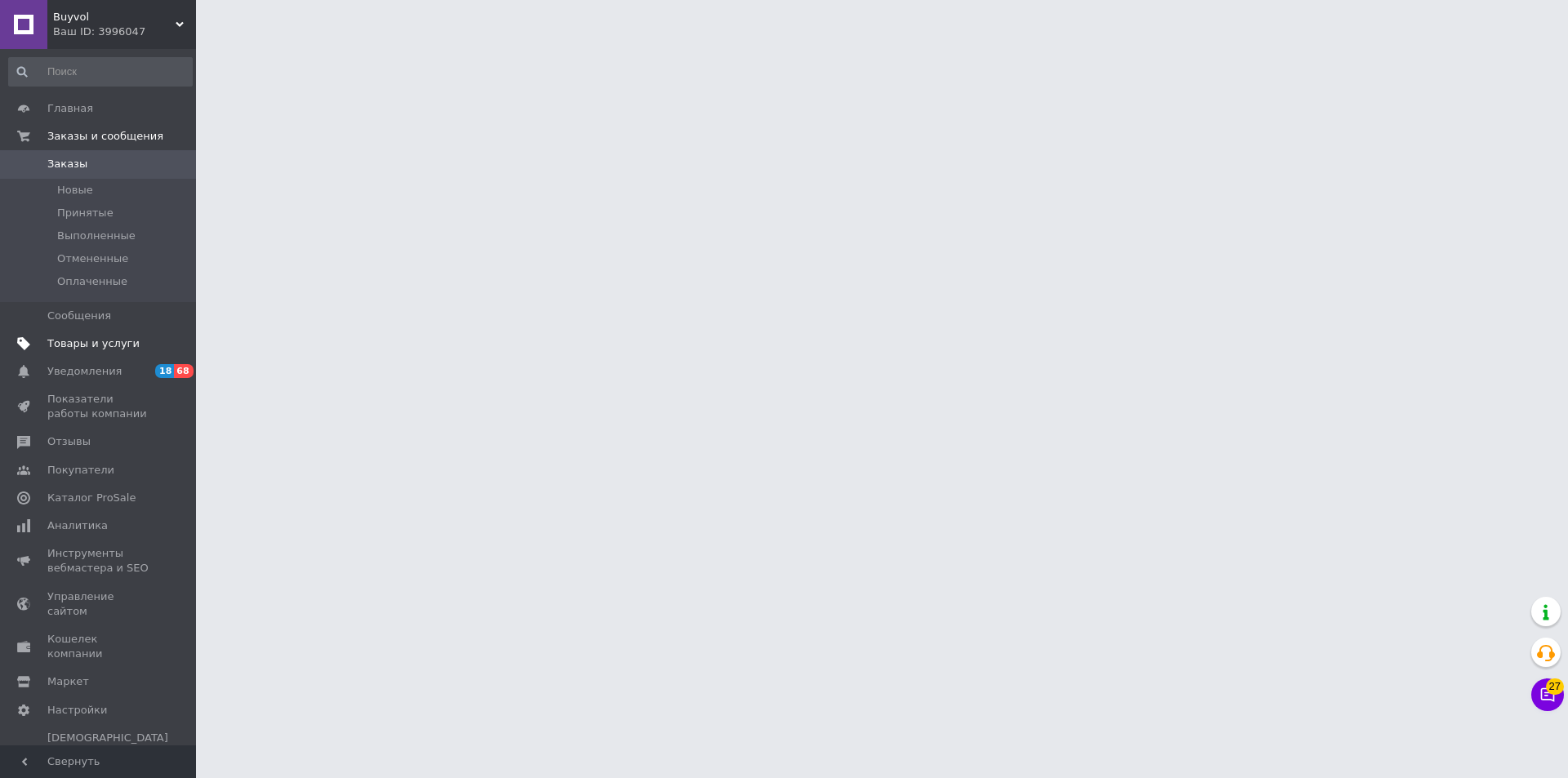
click at [98, 349] on span "Товары и услуги" at bounding box center [93, 344] width 92 height 15
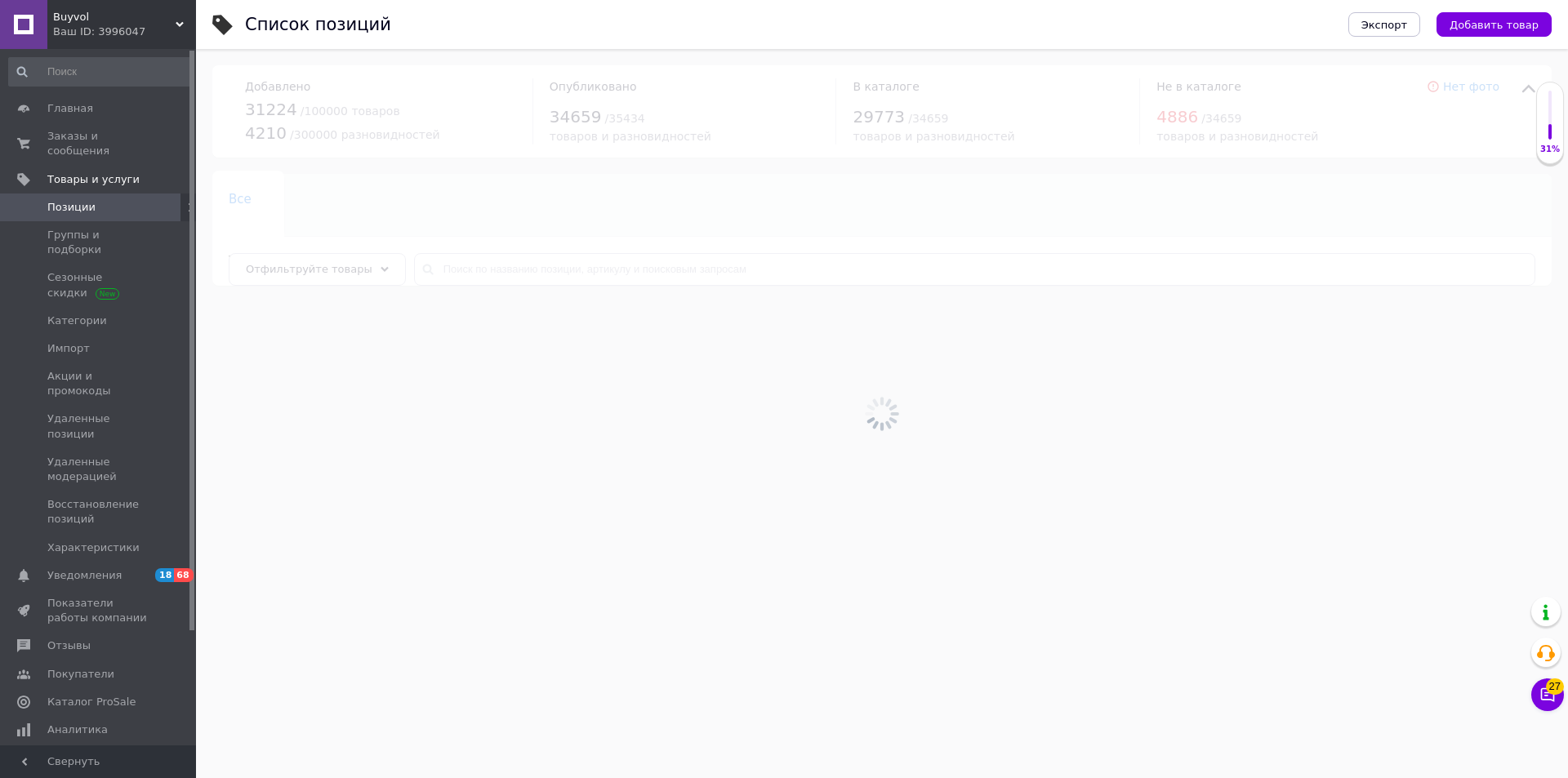
click at [520, 273] on div at bounding box center [883, 413] width 1373 height 729
click at [517, 267] on input "text" at bounding box center [975, 269] width 1121 height 32
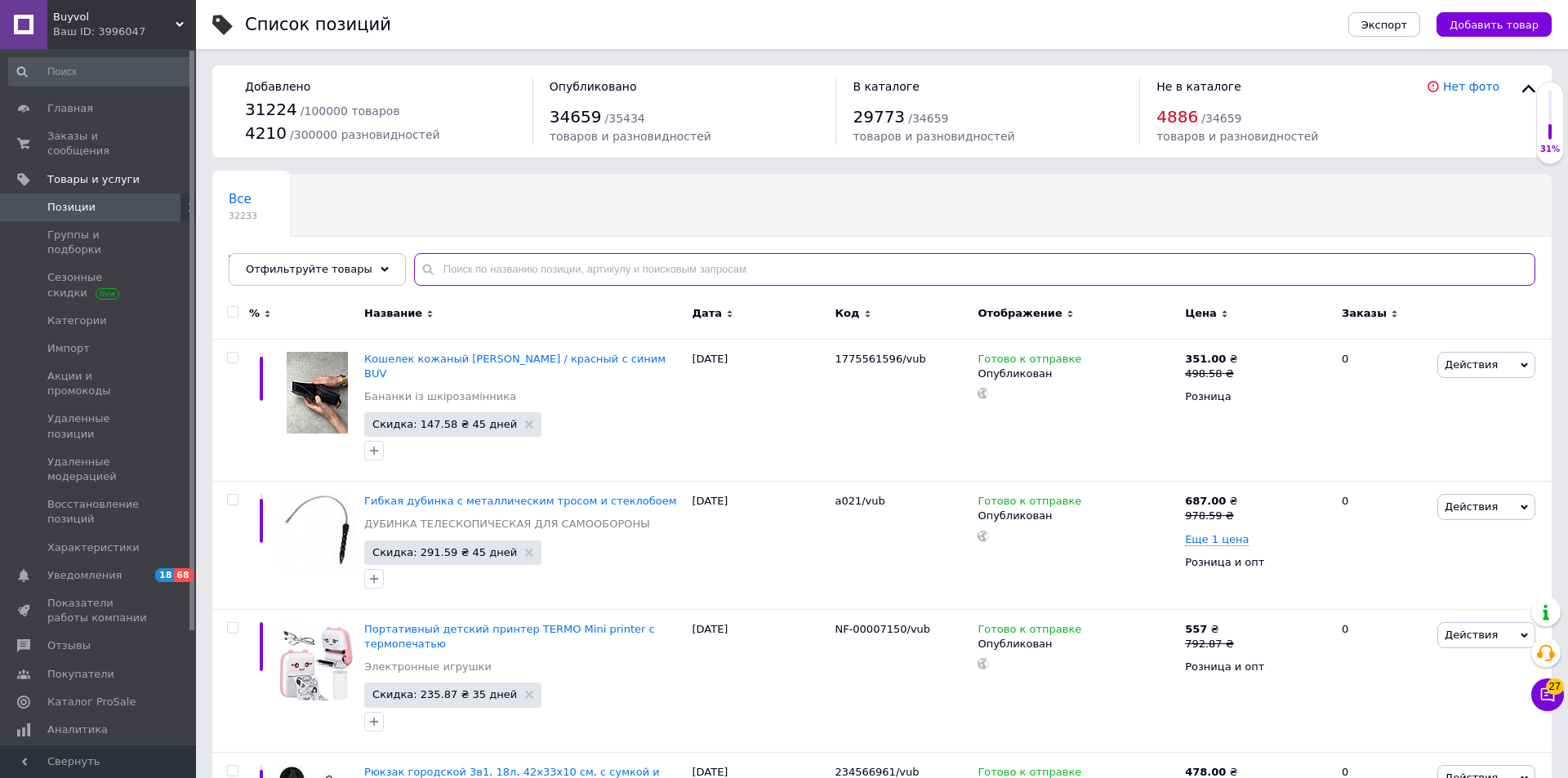
click at [517, 267] on input "text" at bounding box center [975, 269] width 1121 height 32
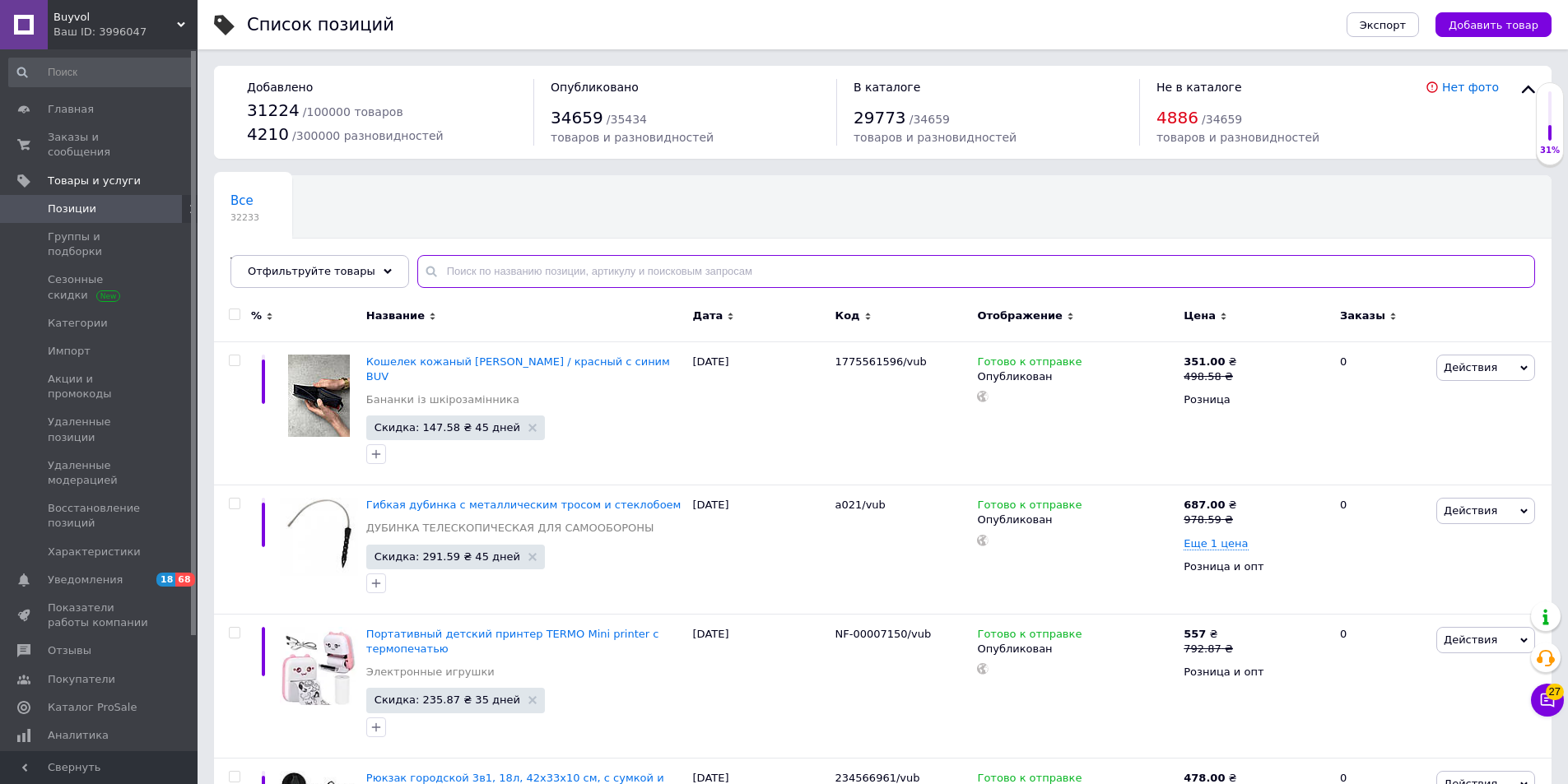
paste input "21570"
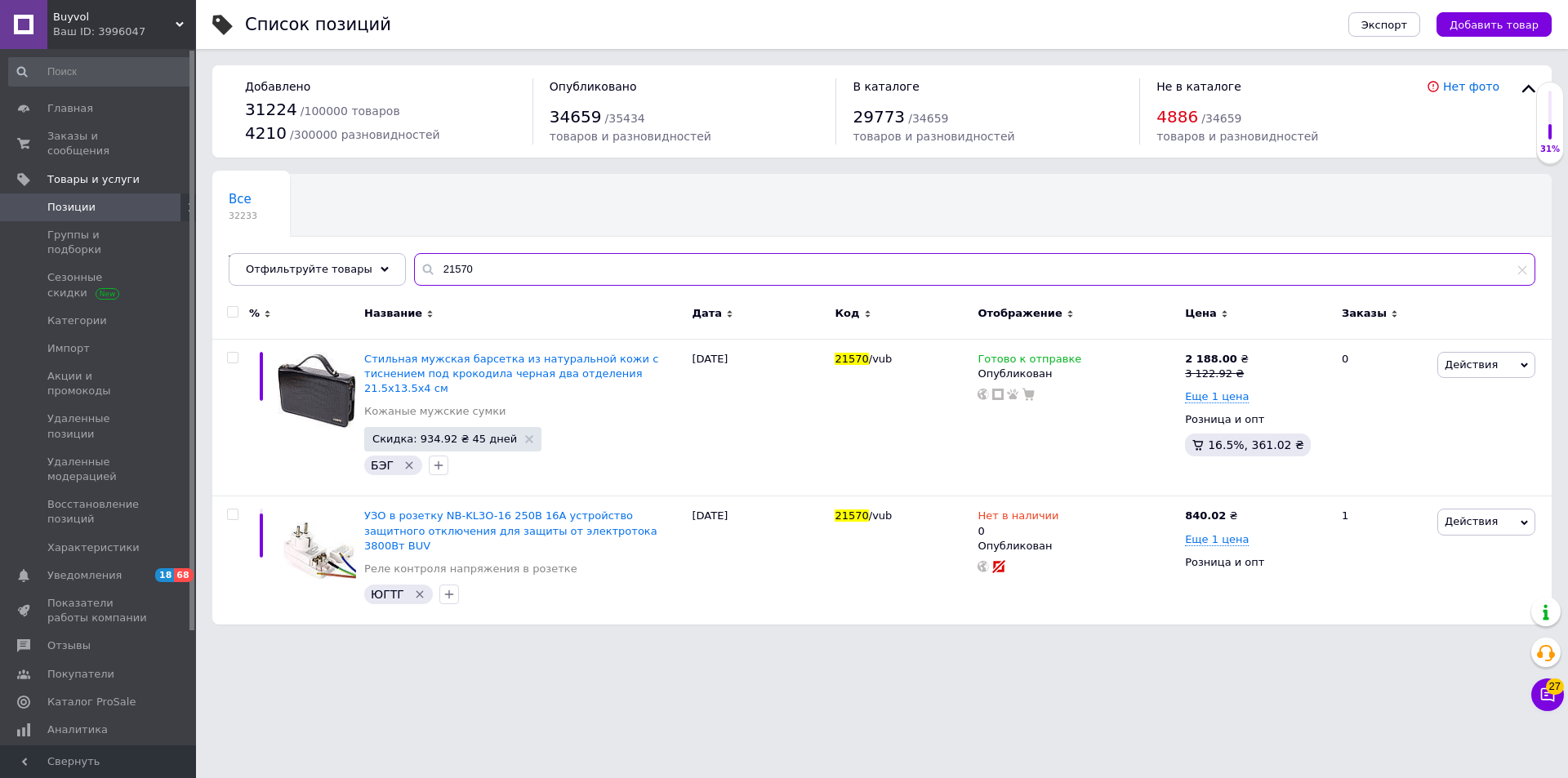
type input "21570"
click at [85, 27] on div "Ваш ID: 3996047" at bounding box center [124, 32] width 143 height 15
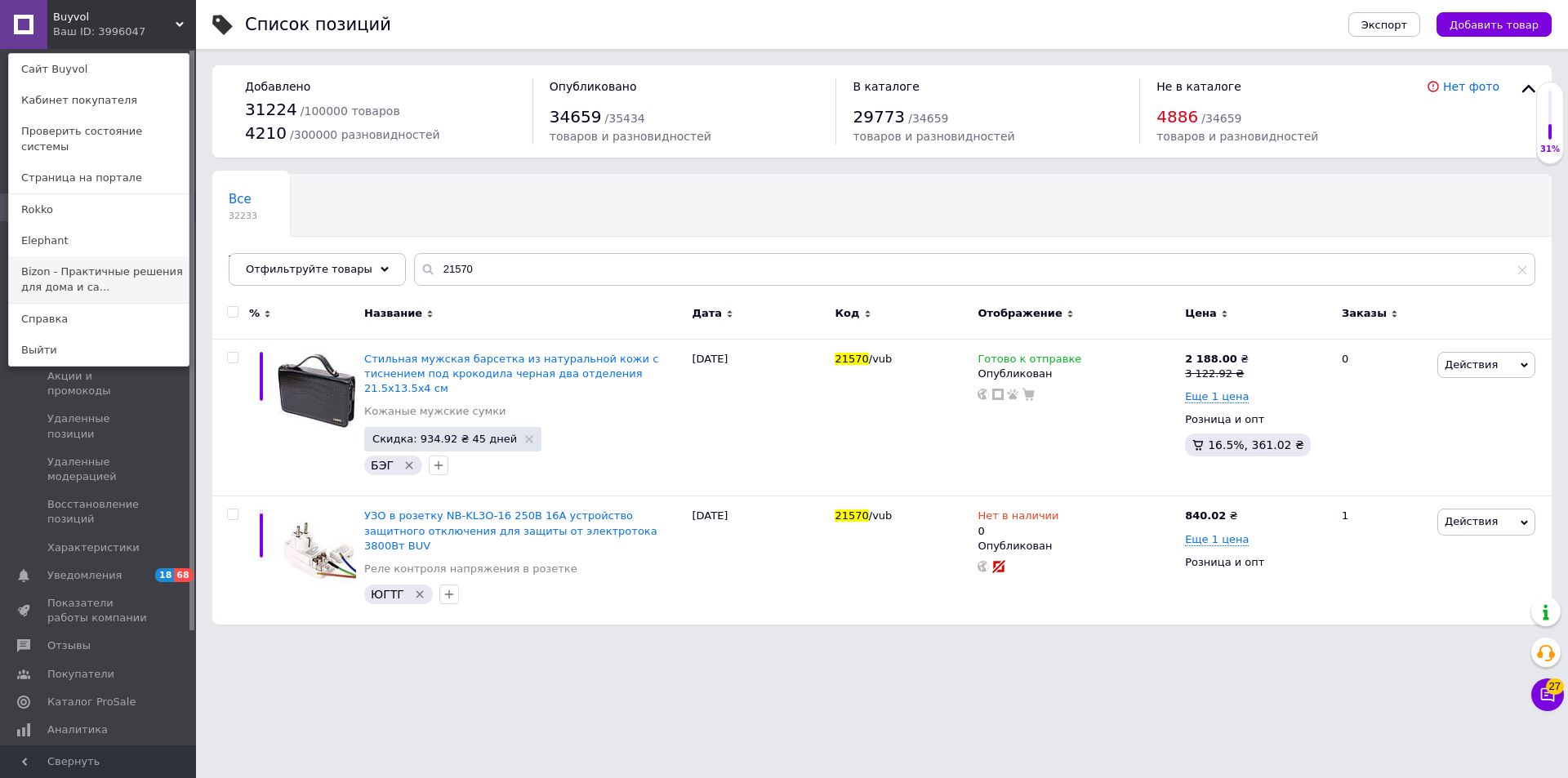
click at [51, 262] on link "Bizon - Практичные решения для дома и са..." at bounding box center [99, 280] width 180 height 45
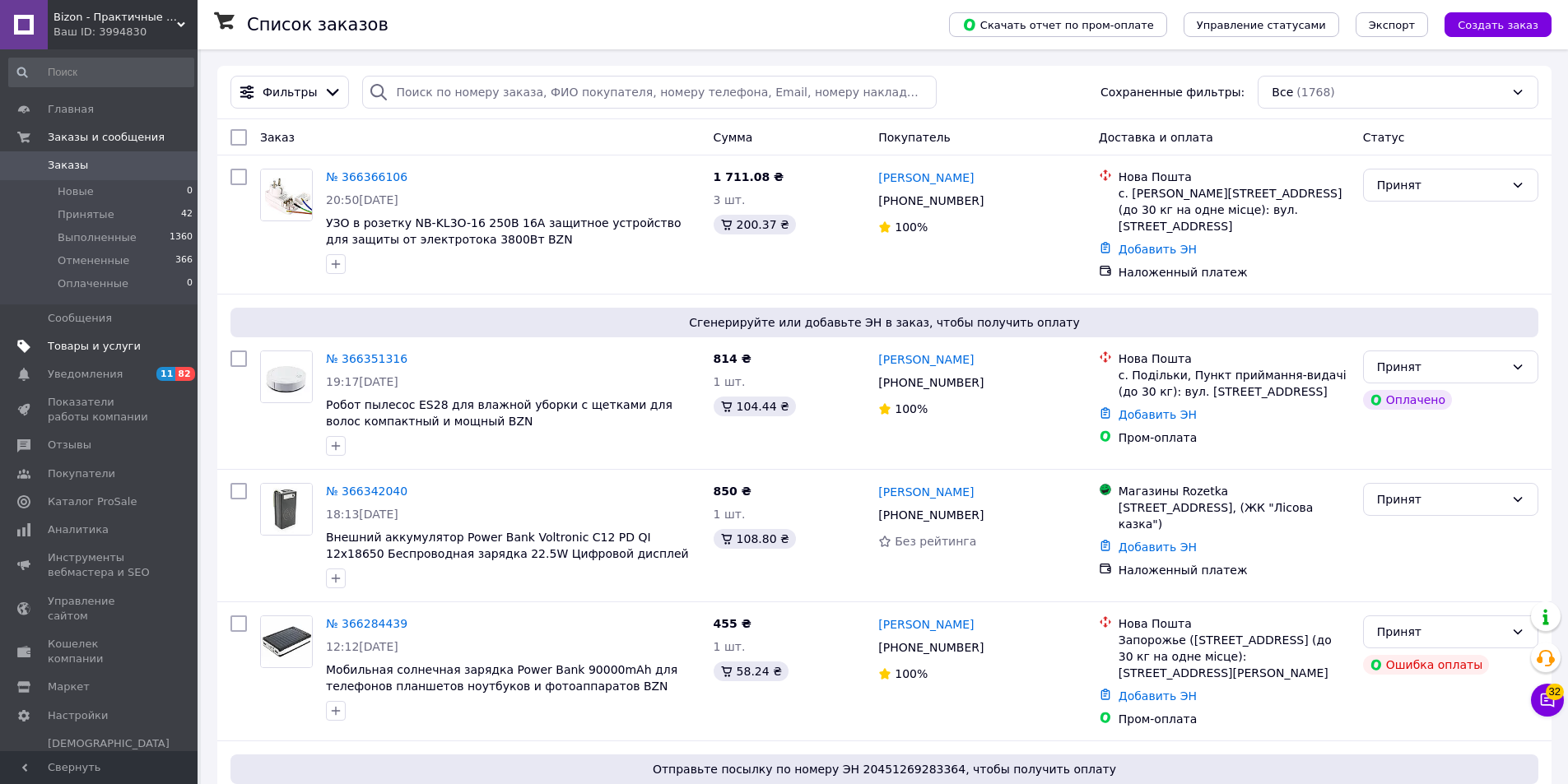
click at [93, 343] on span "Товары и услуги" at bounding box center [94, 347] width 93 height 15
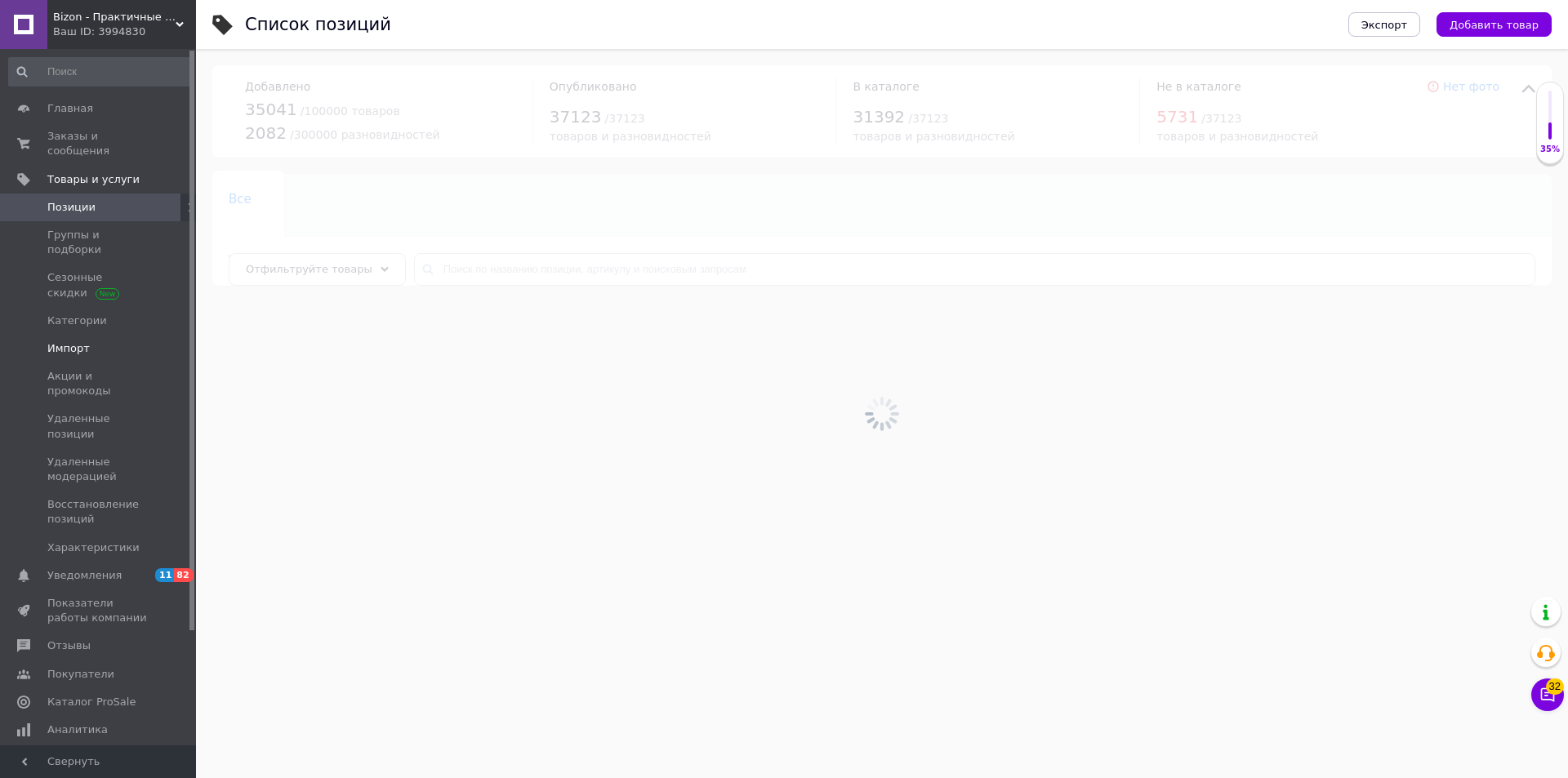
click at [92, 341] on span "Импорт" at bounding box center [99, 349] width 103 height 15
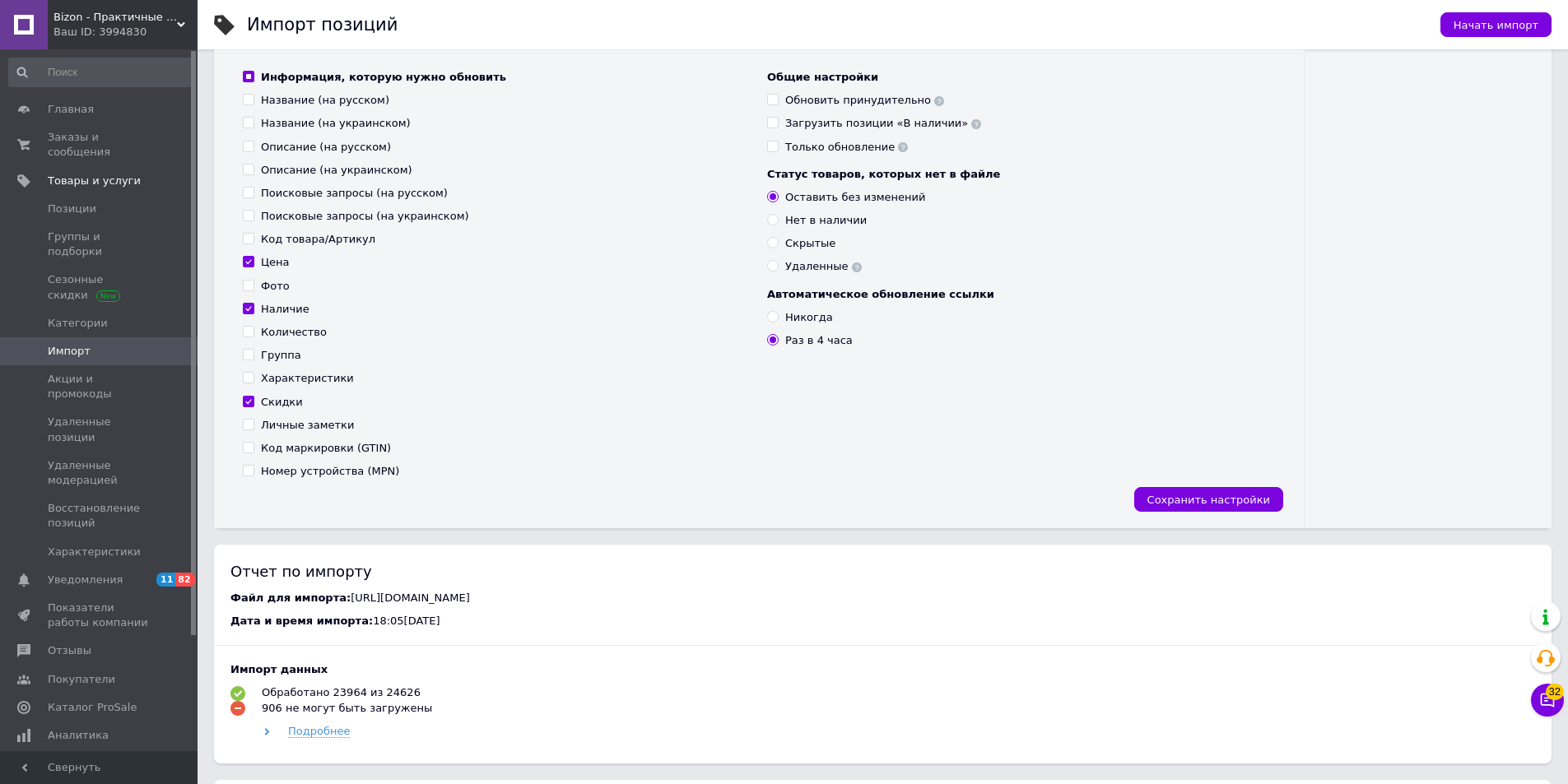
scroll to position [247, 0]
